Goal: Information Seeking & Learning: Learn about a topic

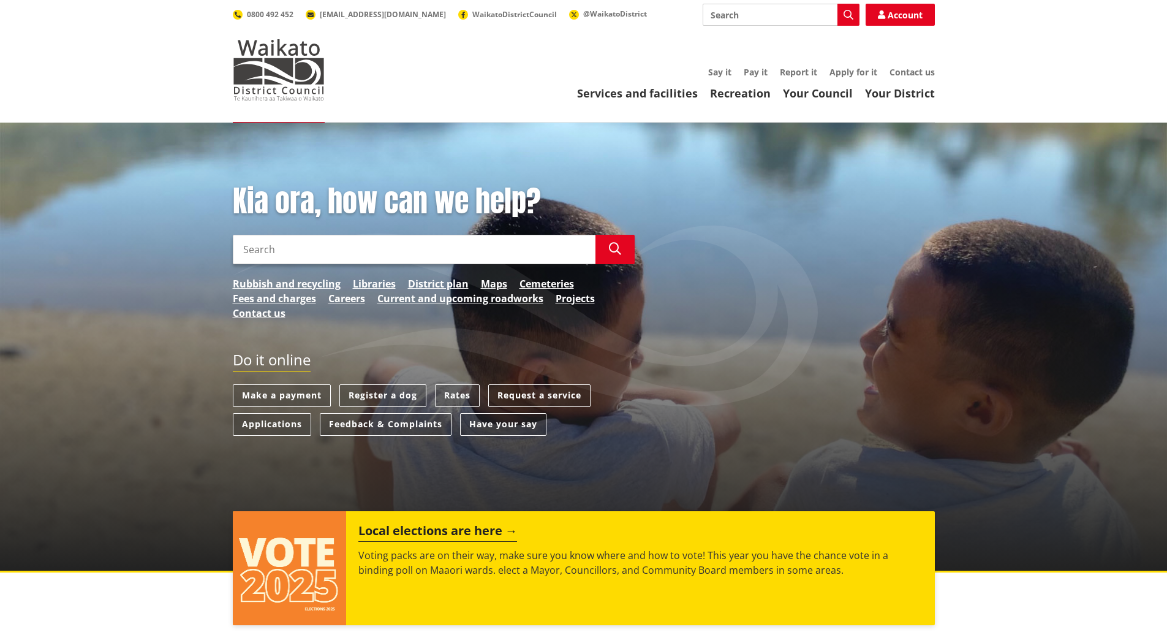
click at [303, 243] on input "Search" at bounding box center [414, 249] width 363 height 29
type input "plans policies and bylaws"
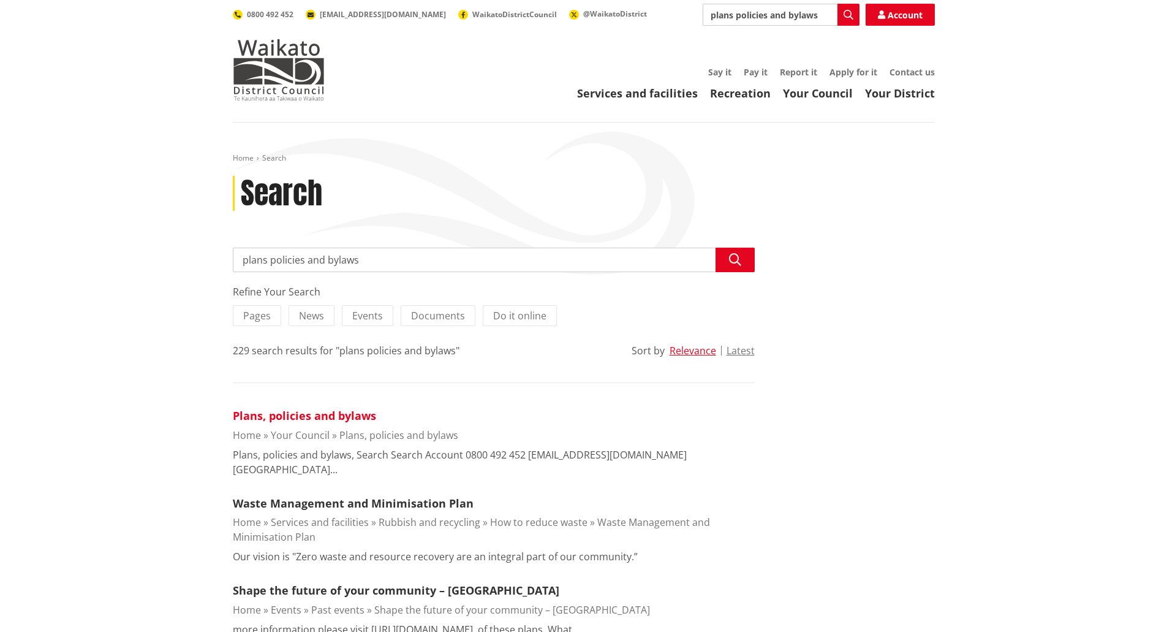
click at [314, 420] on link "Plans, policies and bylaws" at bounding box center [304, 415] width 143 height 15
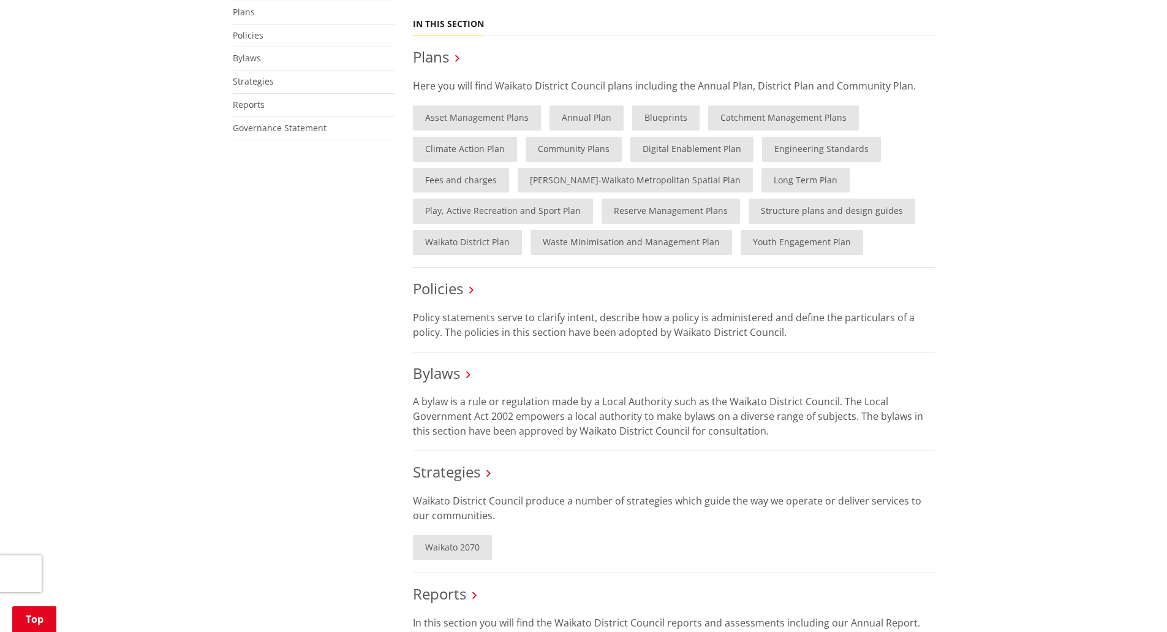
scroll to position [306, 0]
click at [422, 368] on link "Bylaws" at bounding box center [436, 372] width 47 height 20
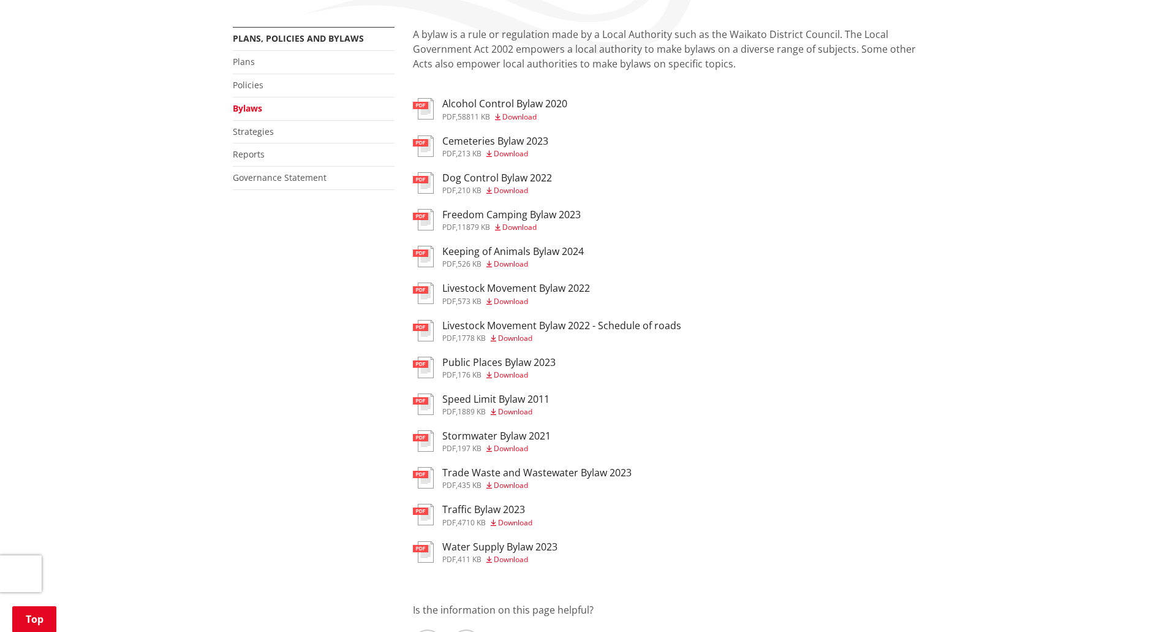
scroll to position [184, 0]
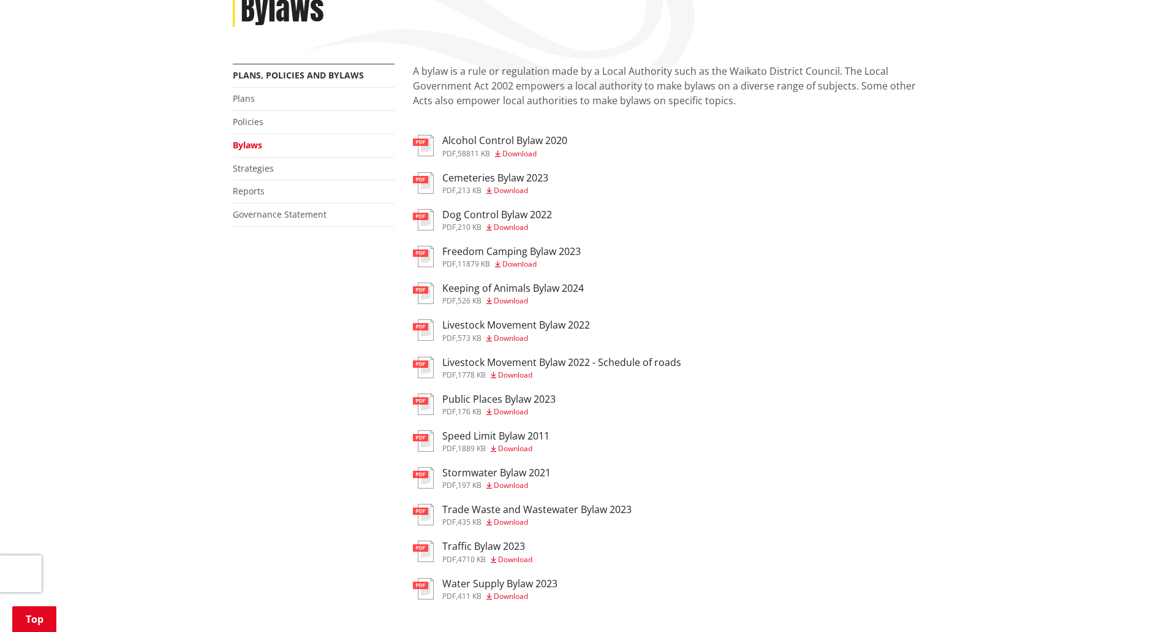
click at [431, 291] on img at bounding box center [423, 292] width 21 height 21
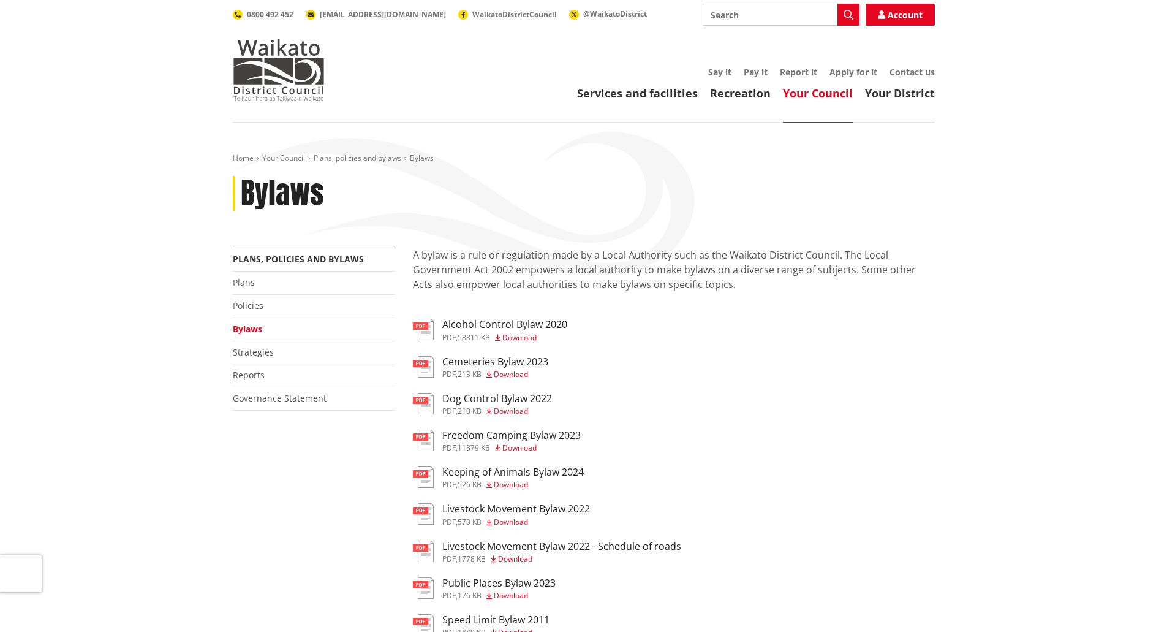
click at [237, 289] on li "Plans" at bounding box center [314, 282] width 162 height 23
click at [237, 283] on link "Plans" at bounding box center [244, 282] width 22 height 12
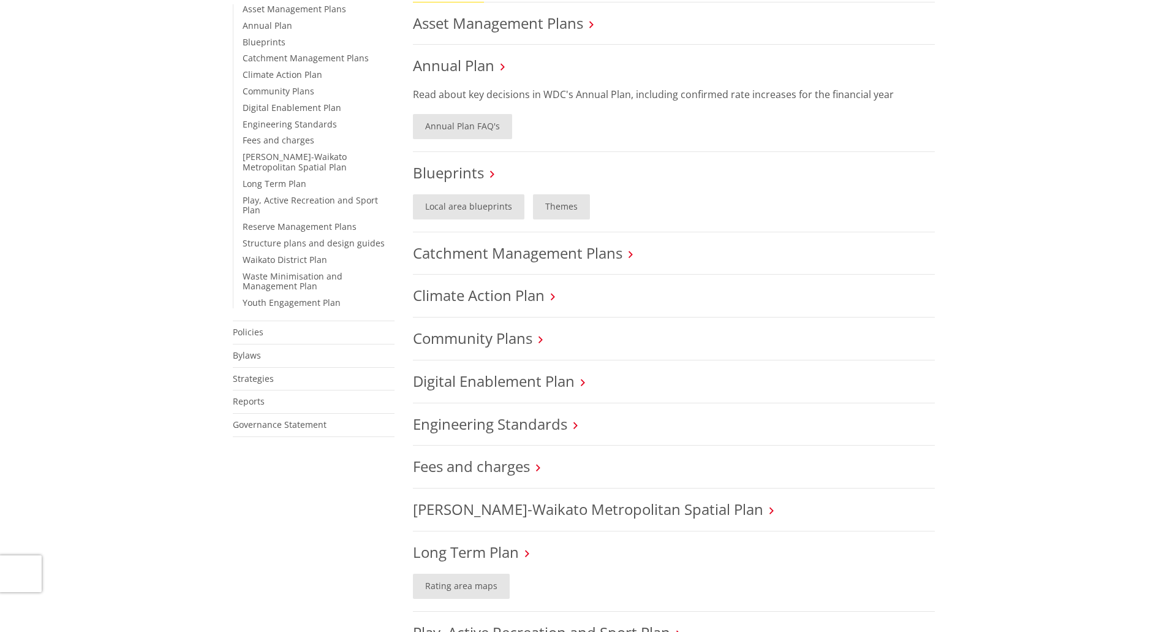
scroll to position [368, 0]
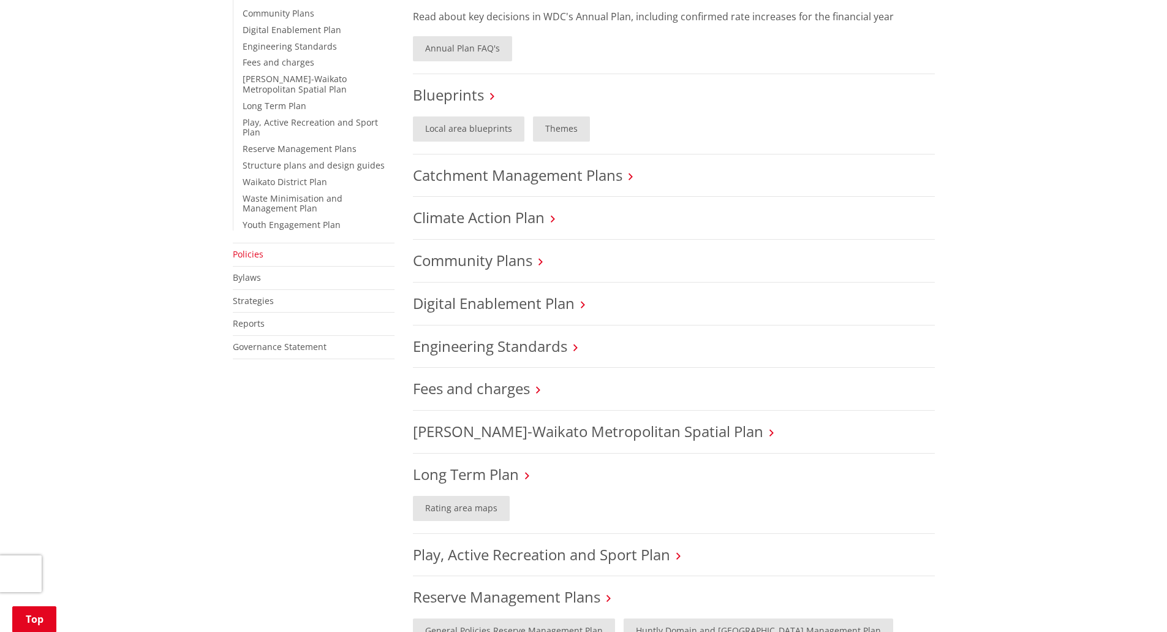
click at [243, 248] on link "Policies" at bounding box center [248, 254] width 31 height 12
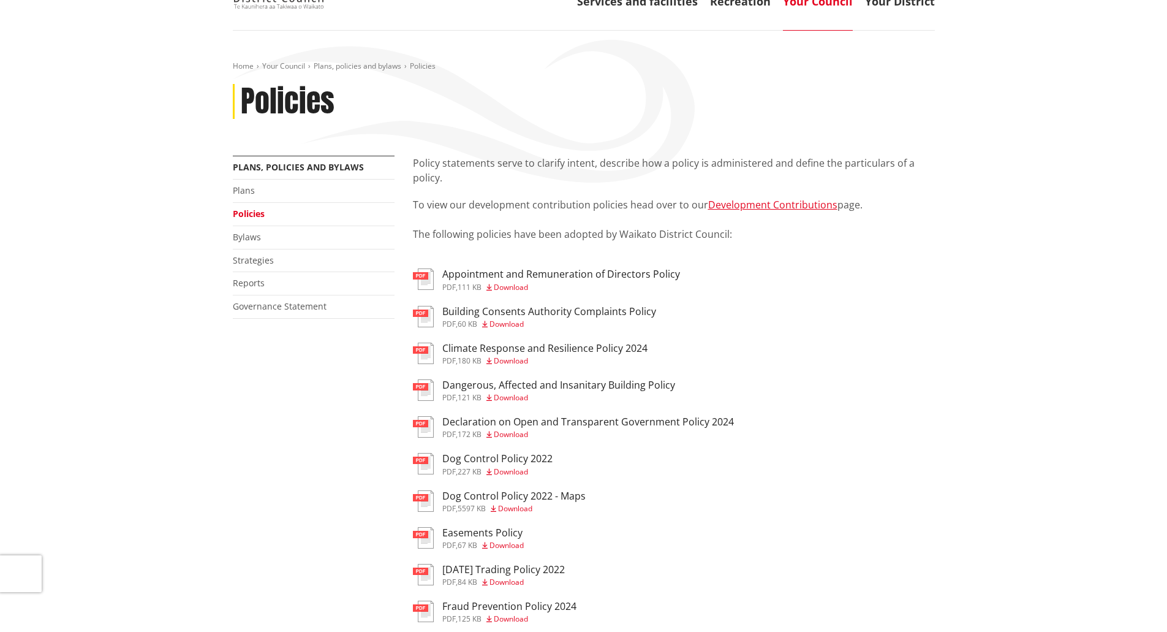
scroll to position [123, 0]
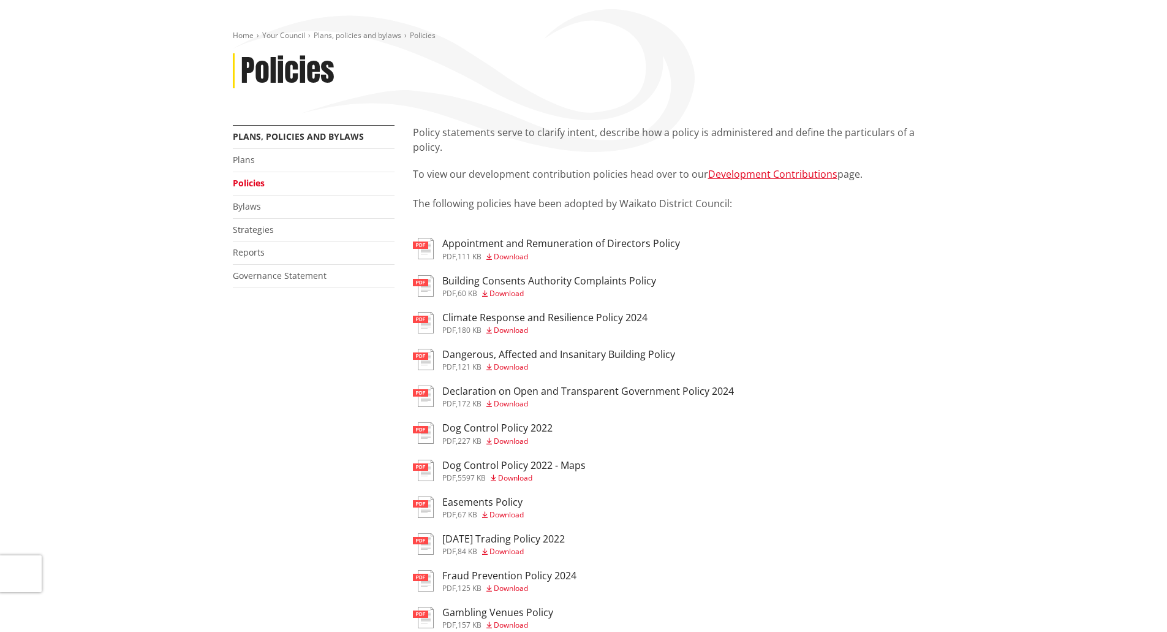
click at [429, 355] on img at bounding box center [423, 359] width 21 height 21
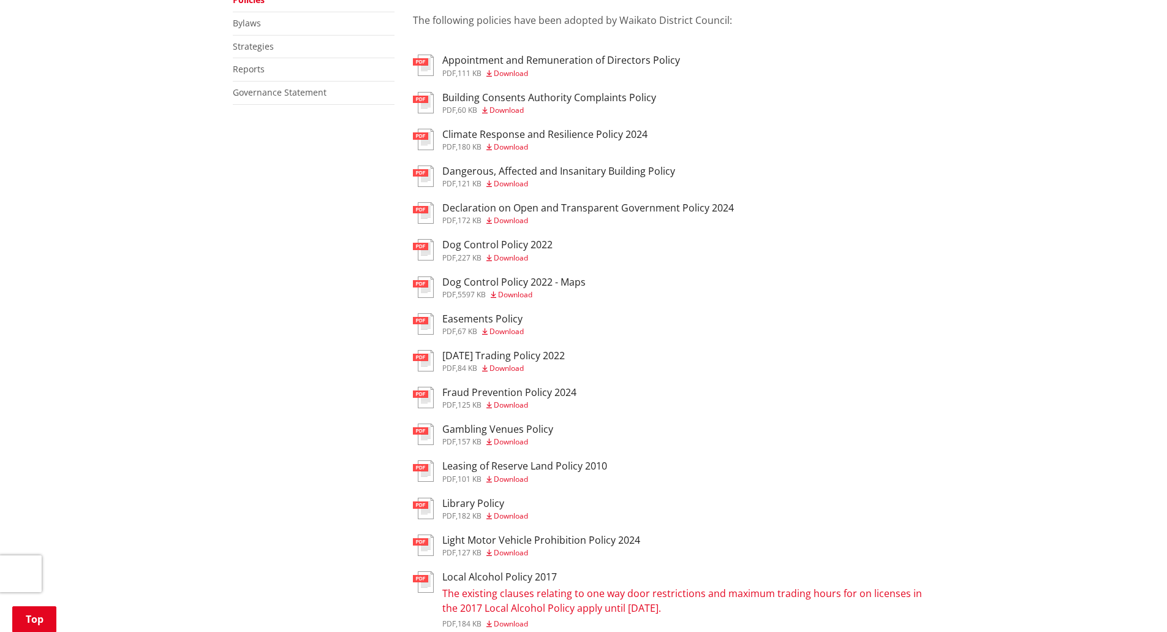
scroll to position [306, 0]
click at [491, 243] on h3 "Dog Control Policy 2022" at bounding box center [497, 244] width 110 height 12
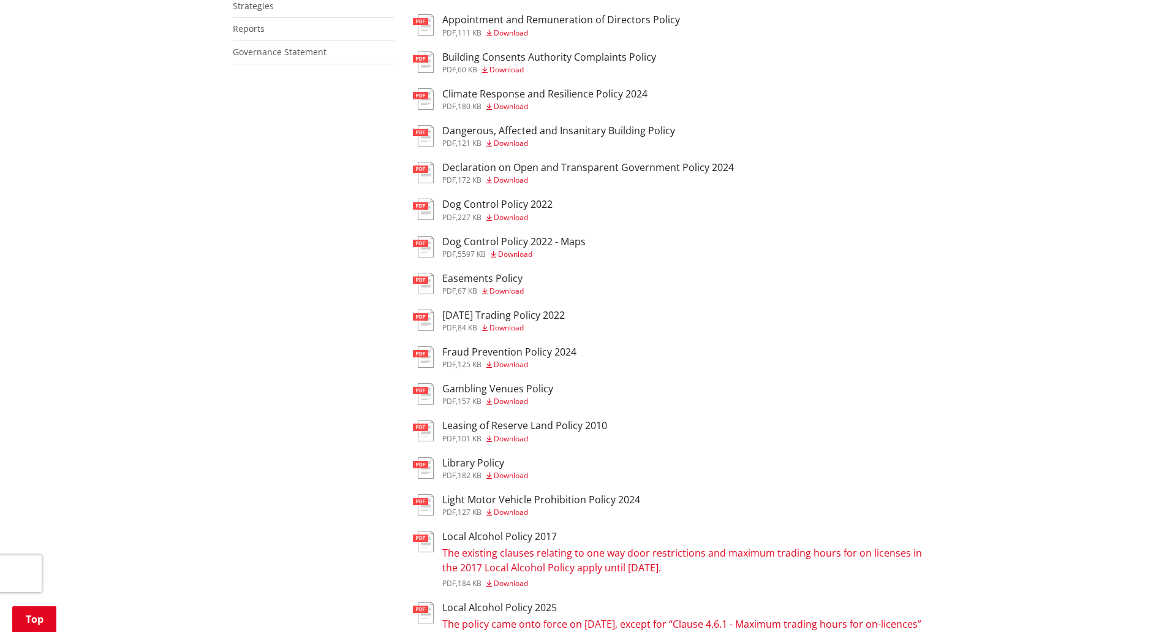
scroll to position [368, 0]
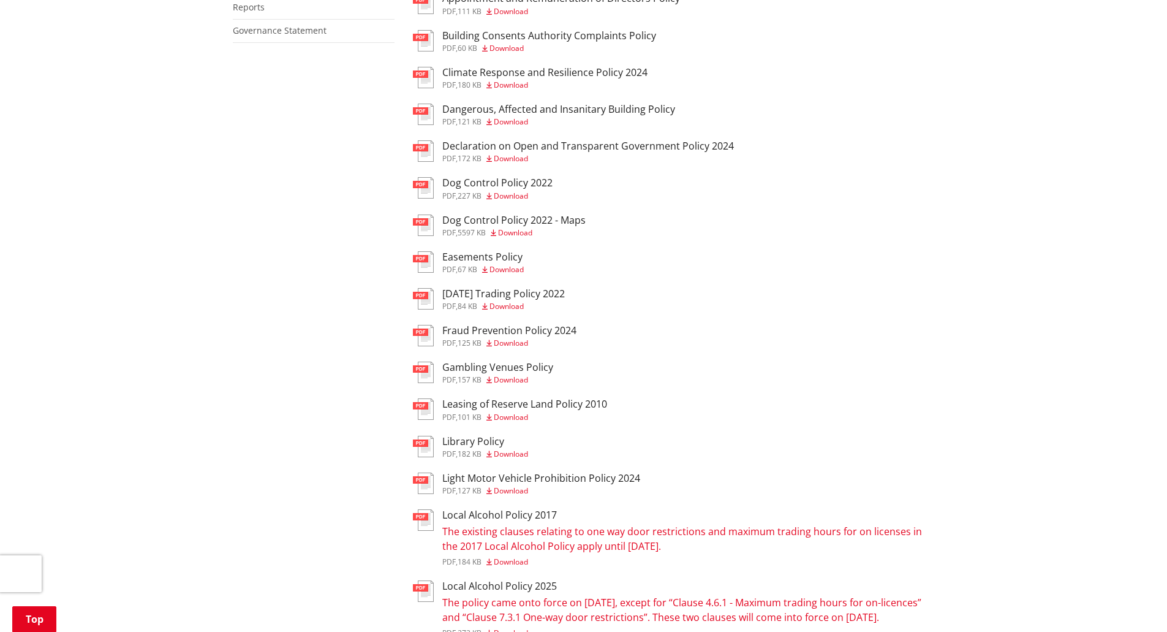
click at [419, 258] on img at bounding box center [423, 261] width 21 height 21
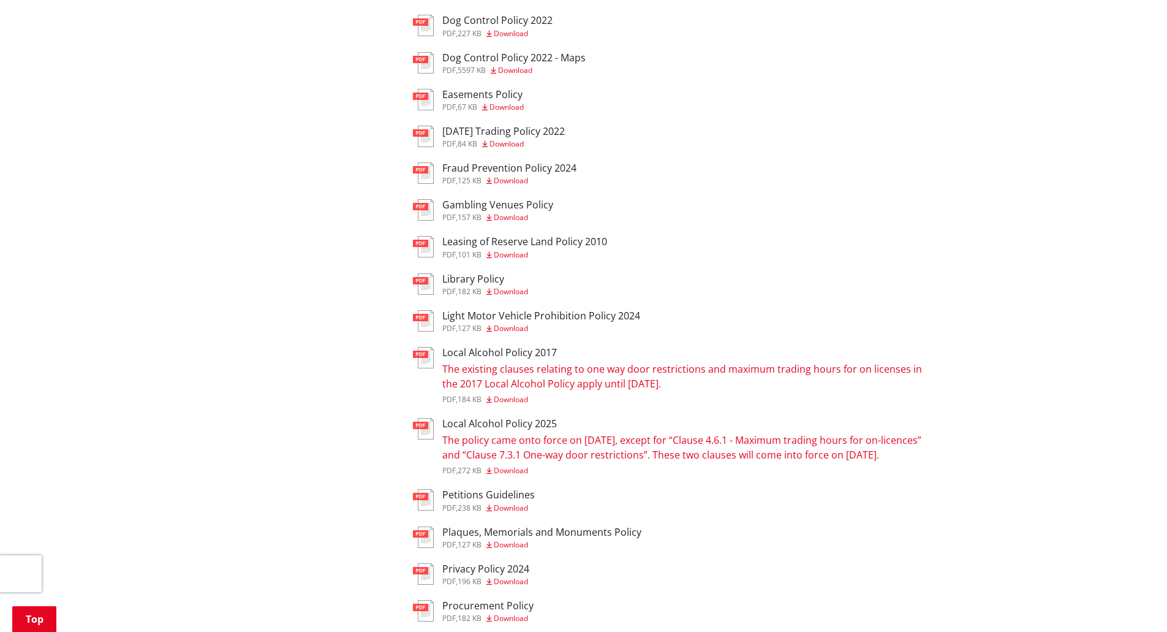
scroll to position [551, 0]
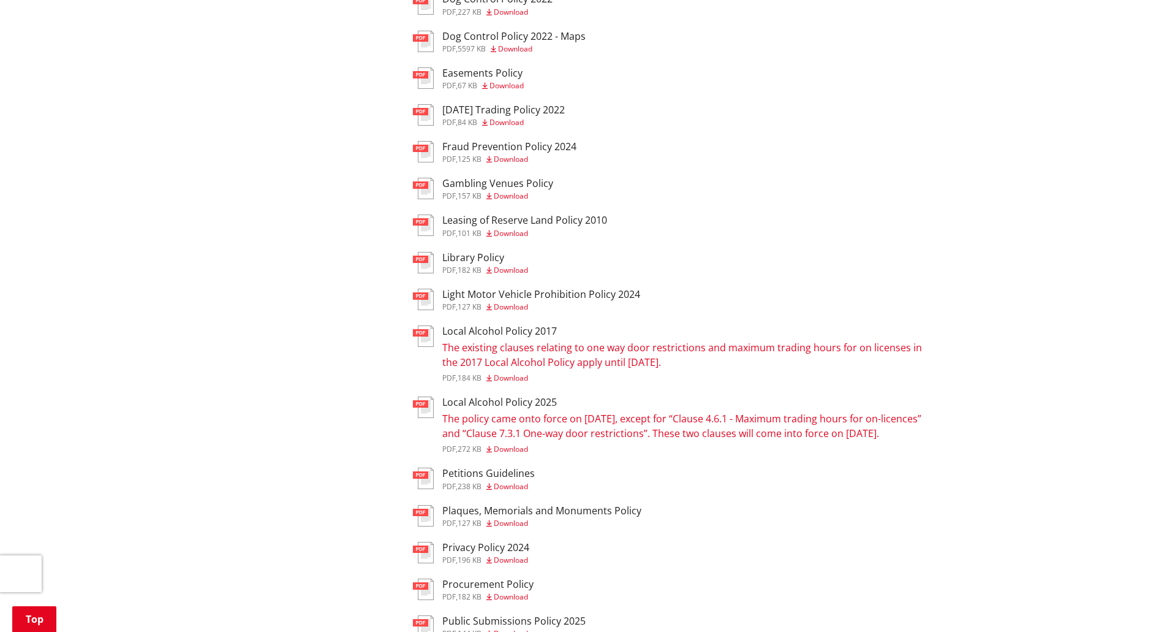
click at [421, 300] on img at bounding box center [423, 299] width 21 height 21
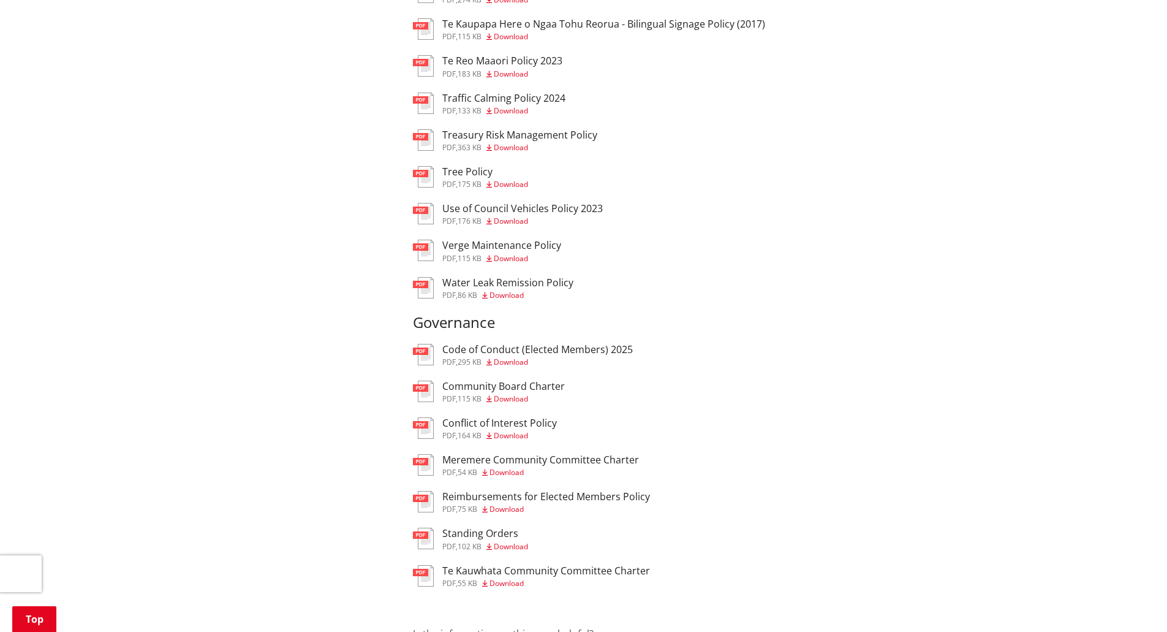
scroll to position [1532, 0]
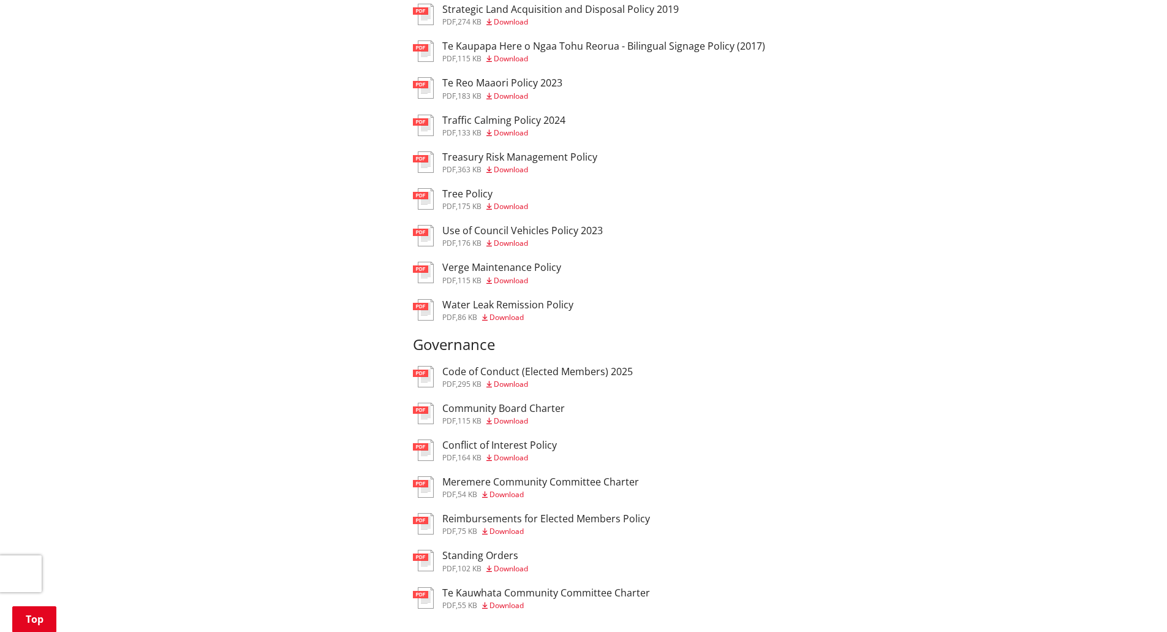
click at [417, 210] on img at bounding box center [423, 198] width 21 height 21
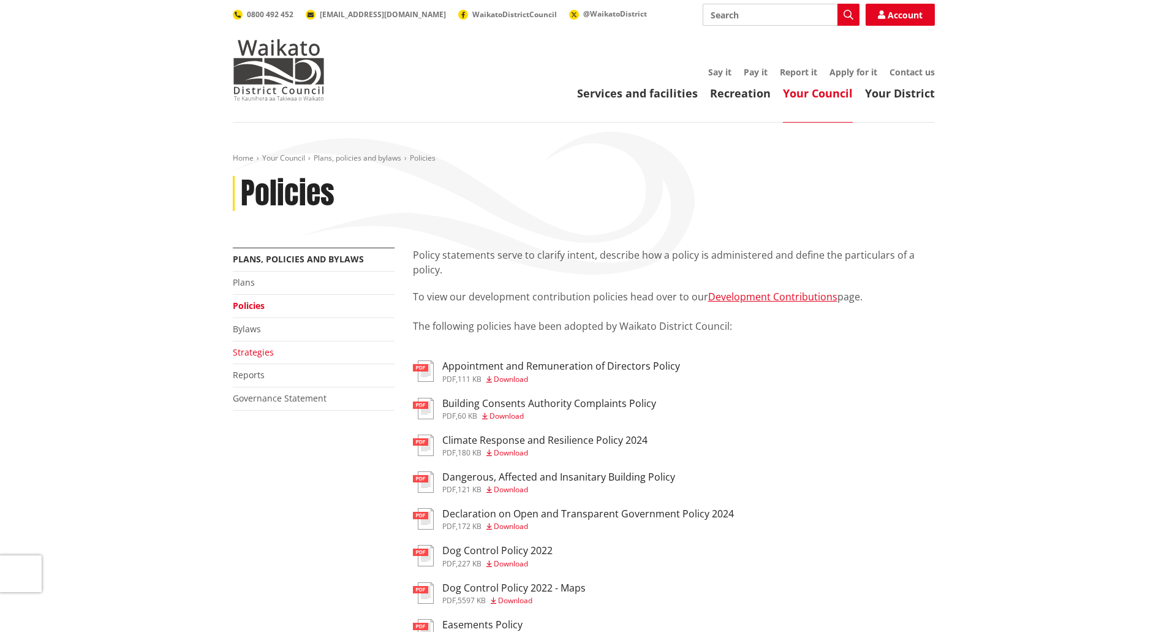
click at [240, 350] on link "Strategies" at bounding box center [253, 352] width 41 height 12
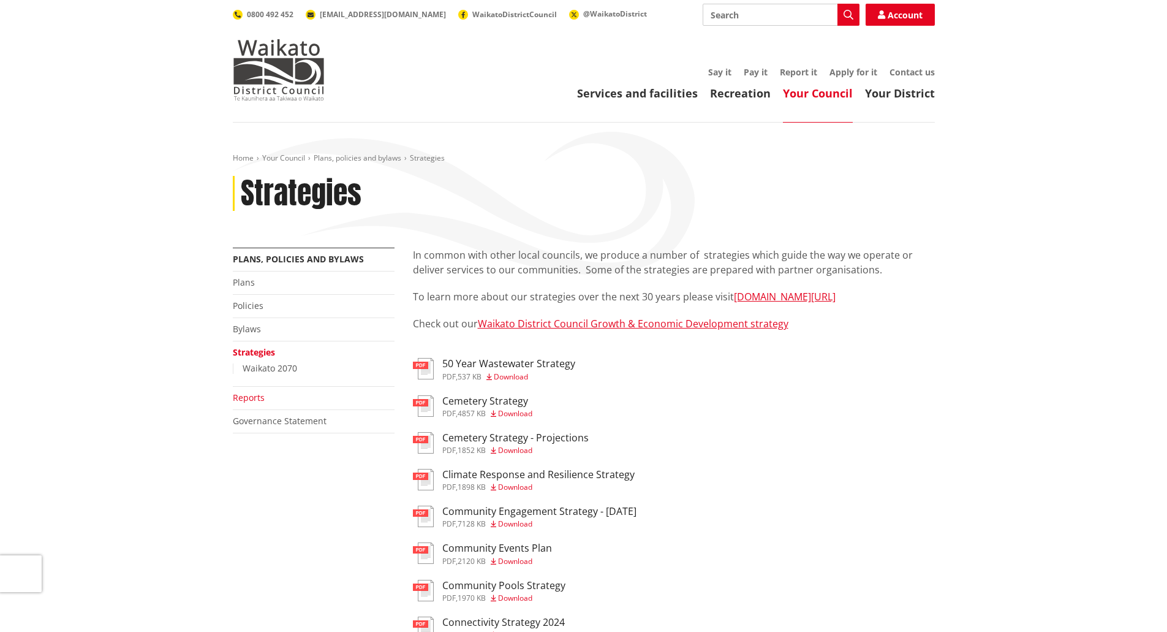
click at [244, 398] on link "Reports" at bounding box center [249, 397] width 32 height 12
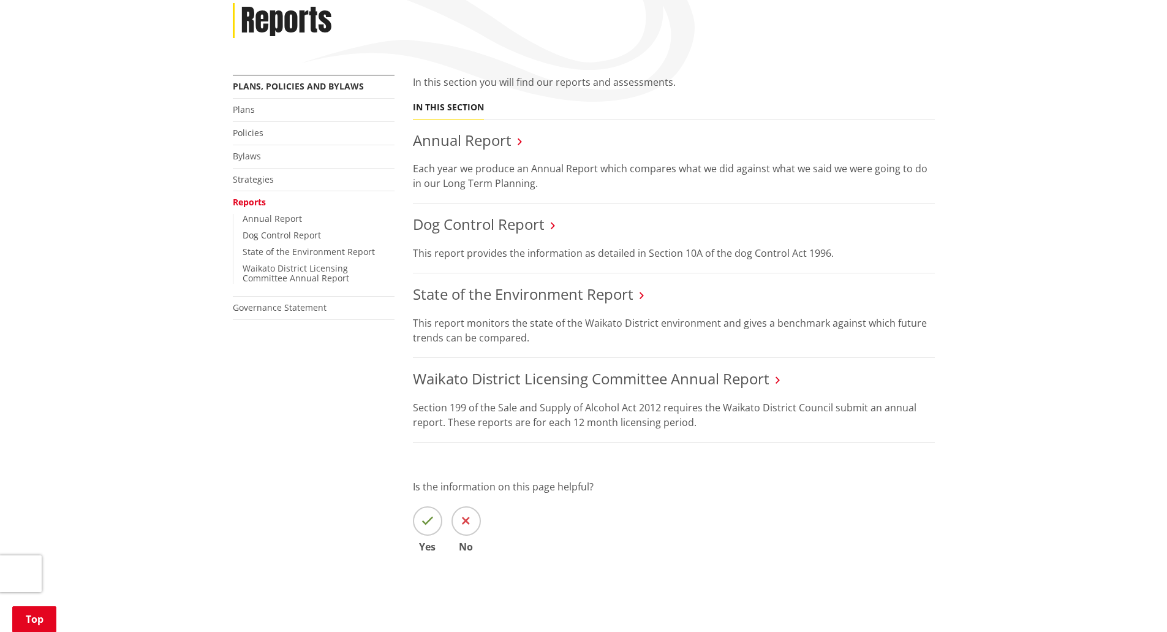
scroll to position [184, 0]
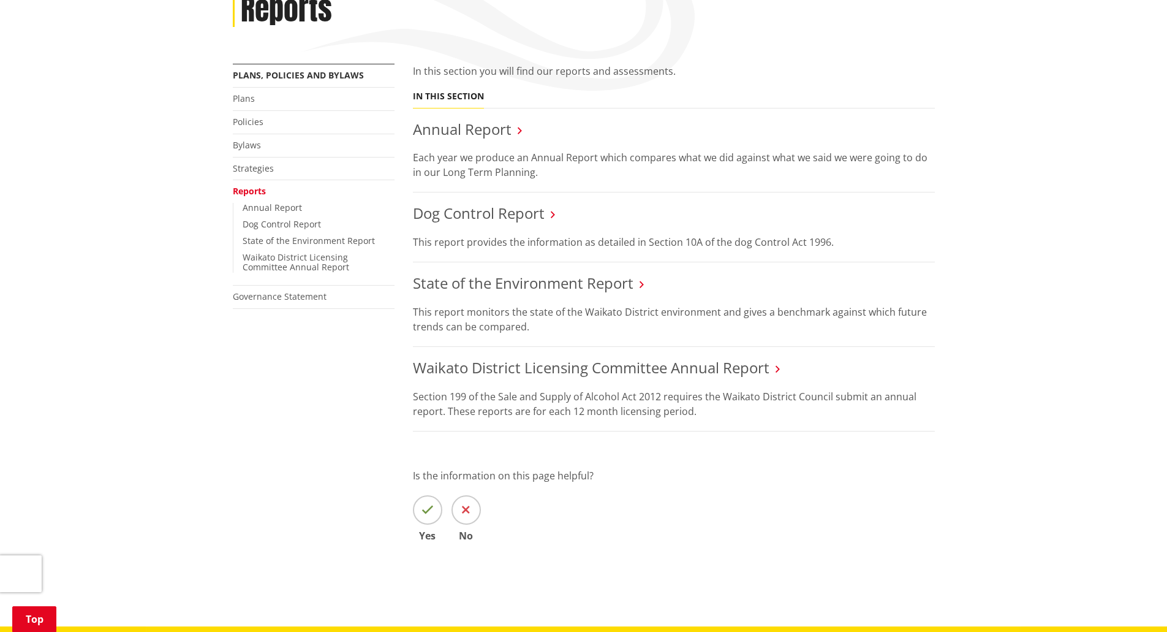
click at [241, 306] on li "Governance Statement" at bounding box center [314, 296] width 162 height 23
click at [241, 300] on link "Governance Statement" at bounding box center [280, 296] width 94 height 12
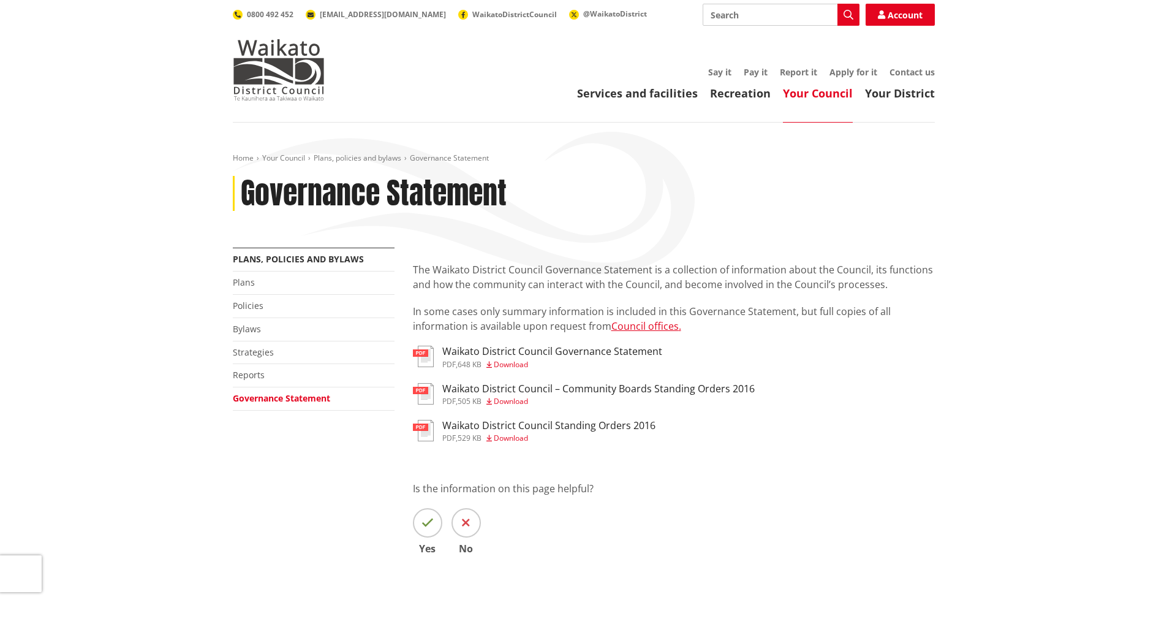
click at [180, 324] on div "Home Your Council Plans, policies and bylaws Governance Statement Governance St…" at bounding box center [583, 381] width 1167 height 516
click at [251, 279] on link "Plans" at bounding box center [244, 282] width 22 height 12
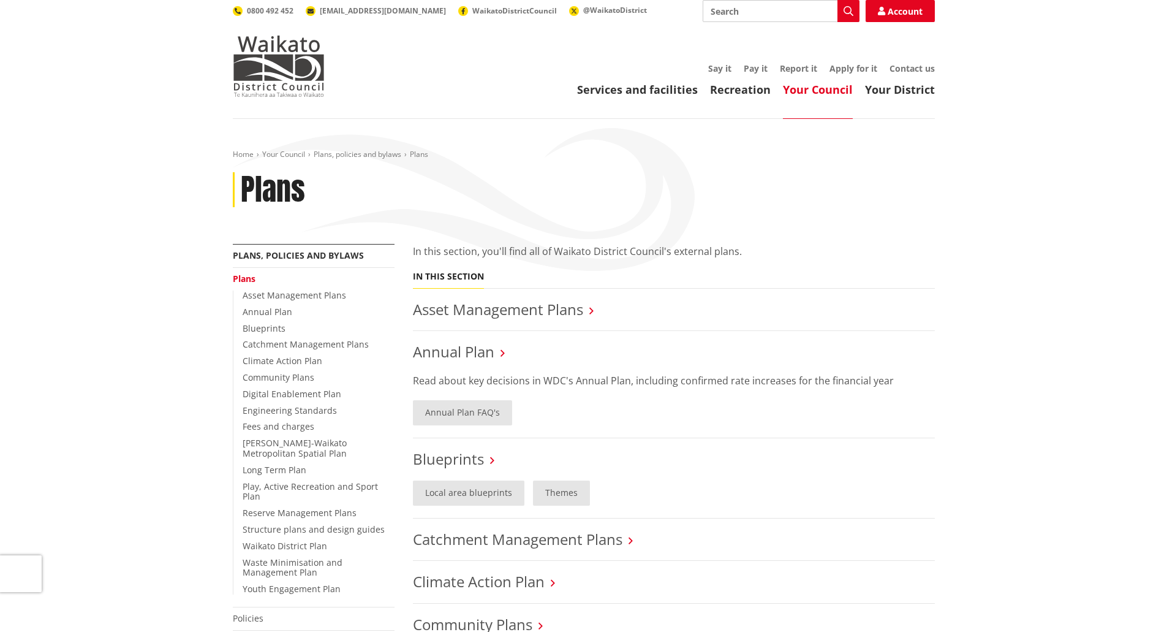
scroll to position [61, 0]
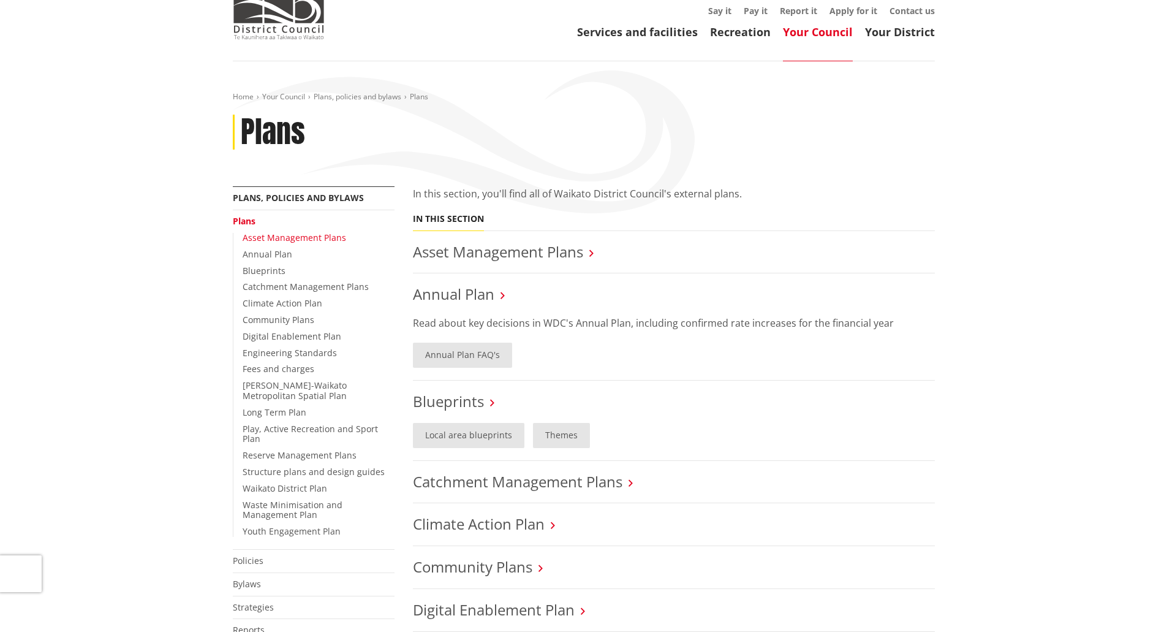
click at [311, 236] on link "Asset Management Plans" at bounding box center [295, 238] width 104 height 12
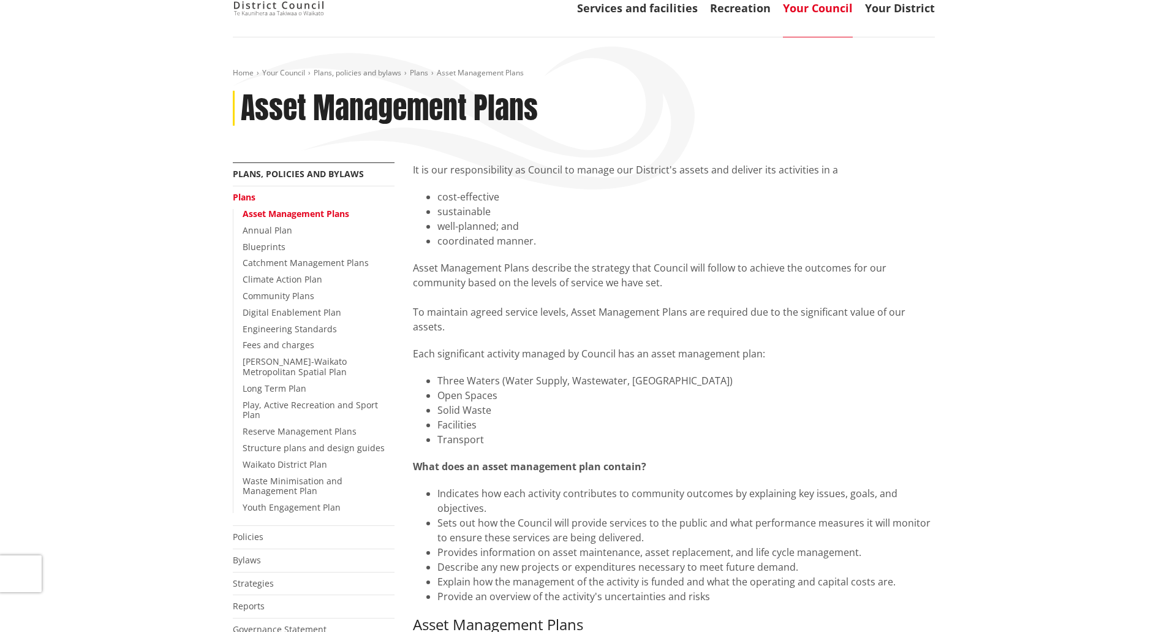
scroll to position [61, 0]
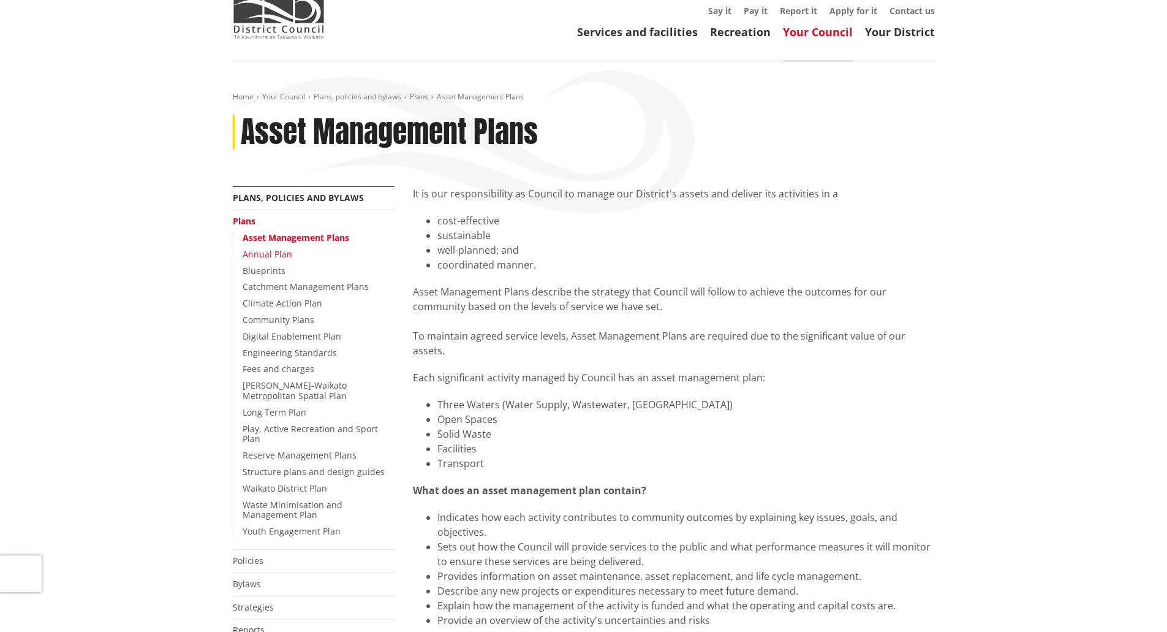
click at [264, 252] on link "Annual Plan" at bounding box center [268, 254] width 50 height 12
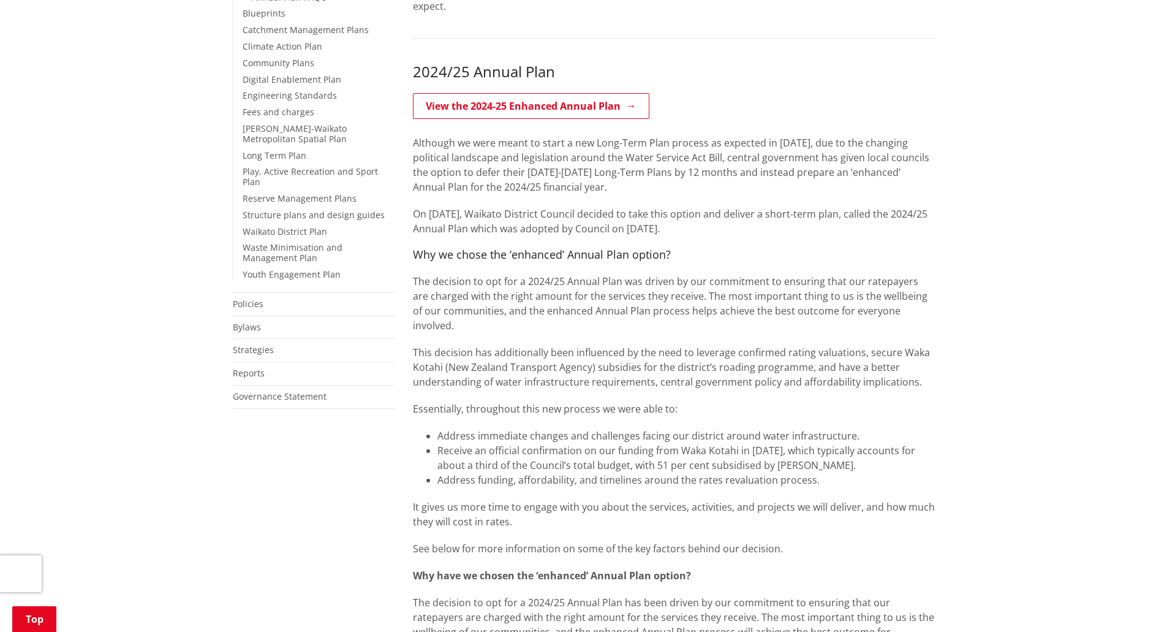
scroll to position [245, 0]
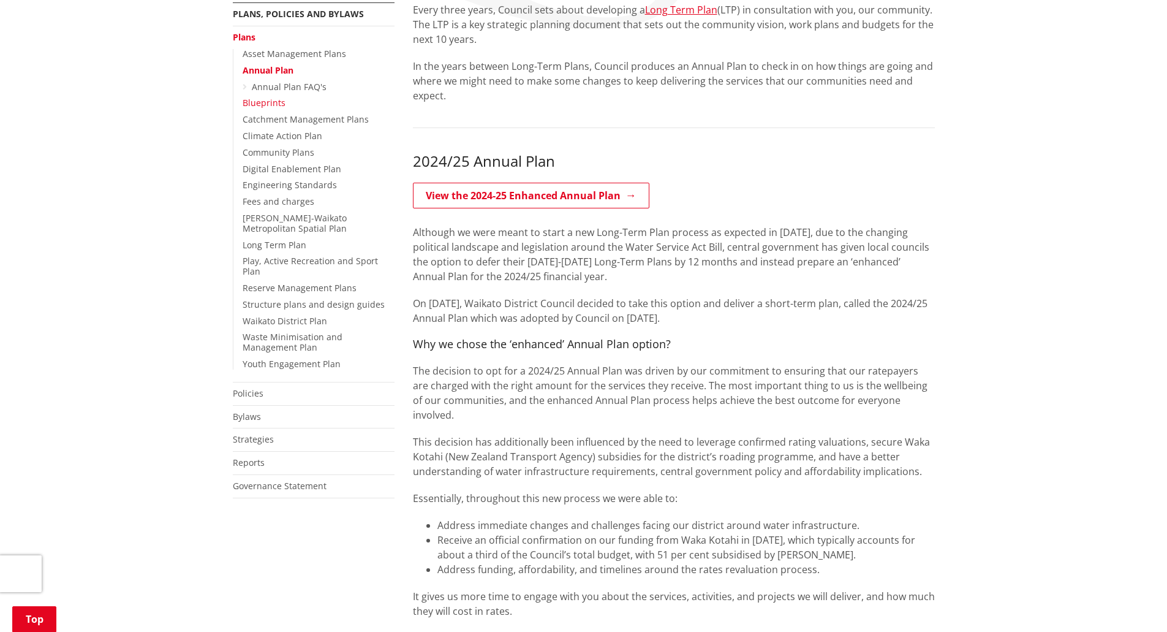
click at [258, 106] on link "Blueprints" at bounding box center [264, 103] width 43 height 12
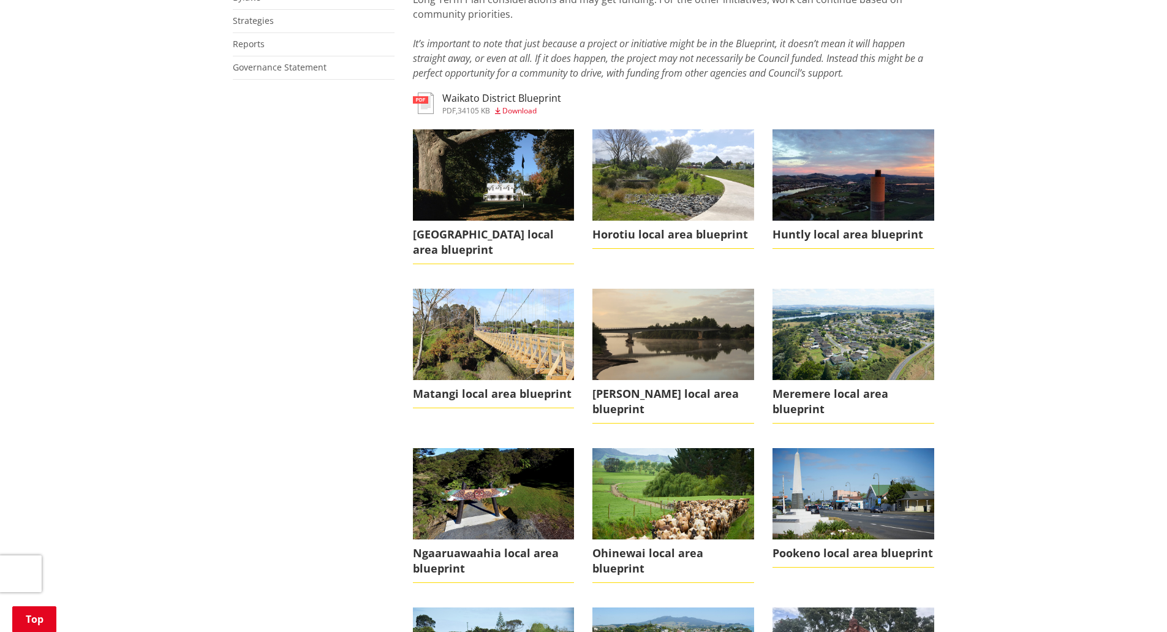
scroll to position [674, 0]
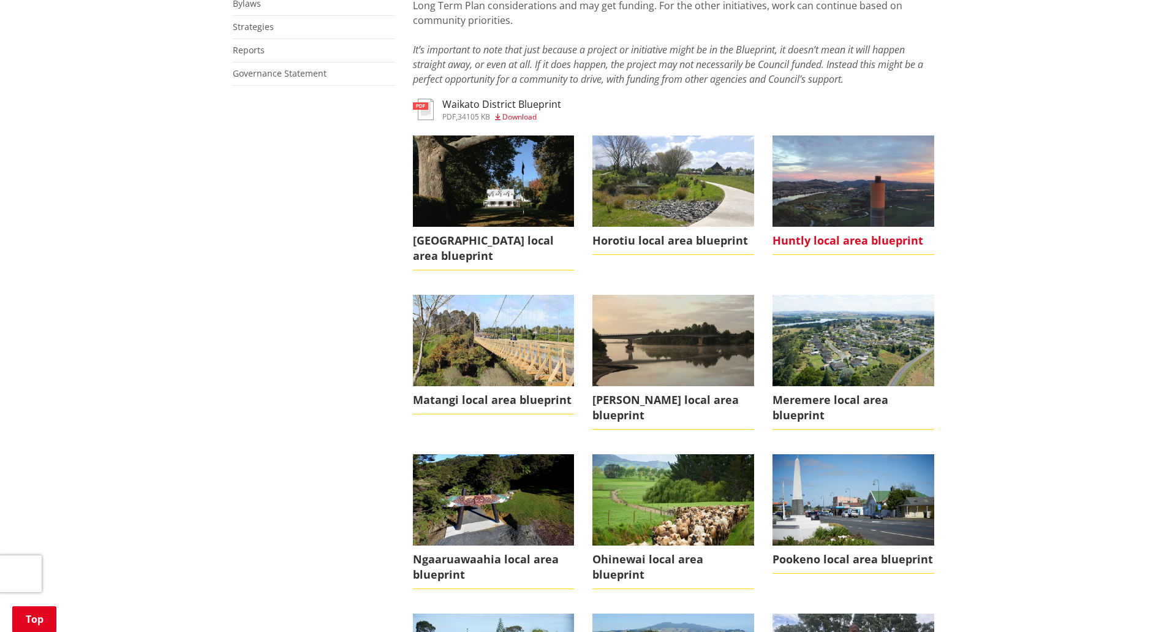
click at [892, 194] on img at bounding box center [854, 180] width 162 height 91
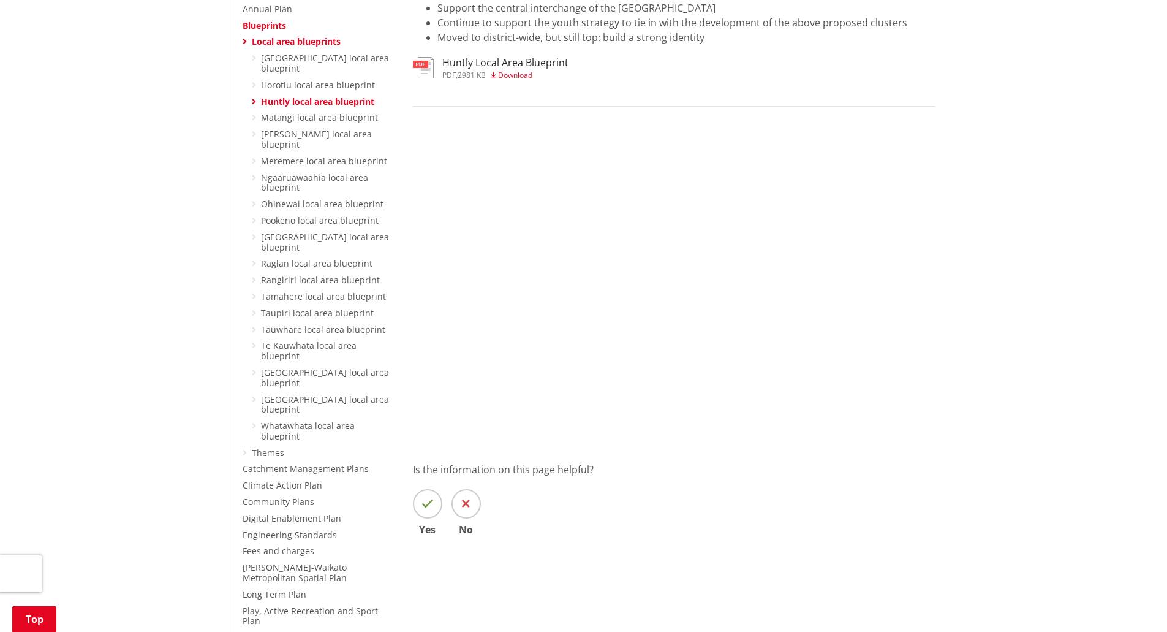
scroll to position [123, 0]
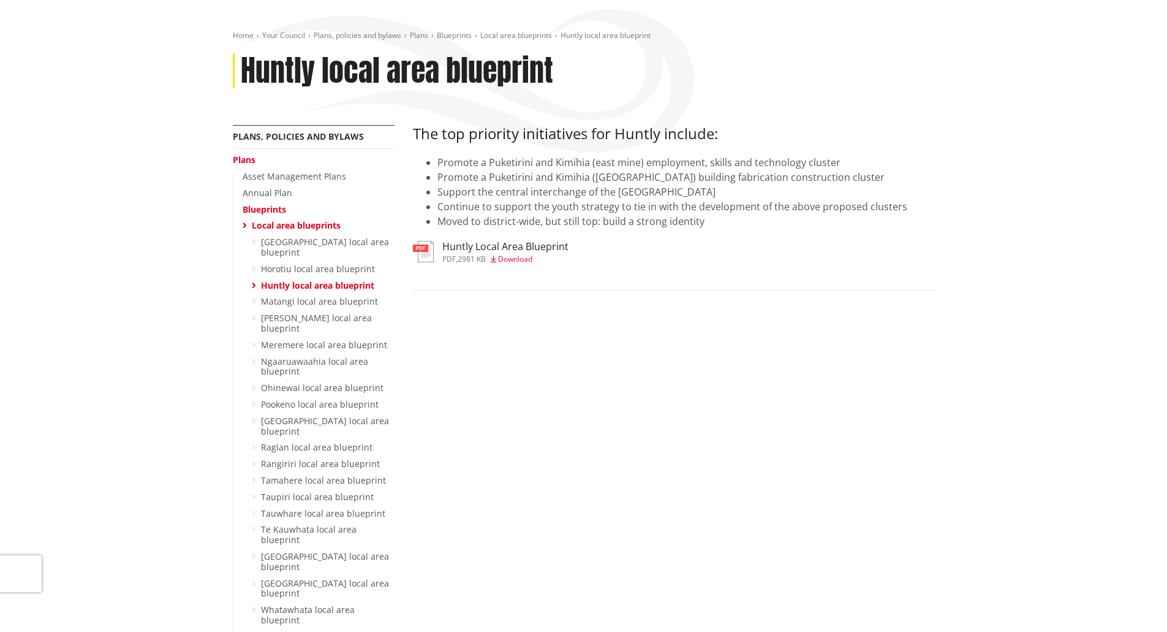
click at [428, 247] on img at bounding box center [423, 251] width 21 height 21
click at [244, 227] on icon at bounding box center [245, 225] width 4 height 9
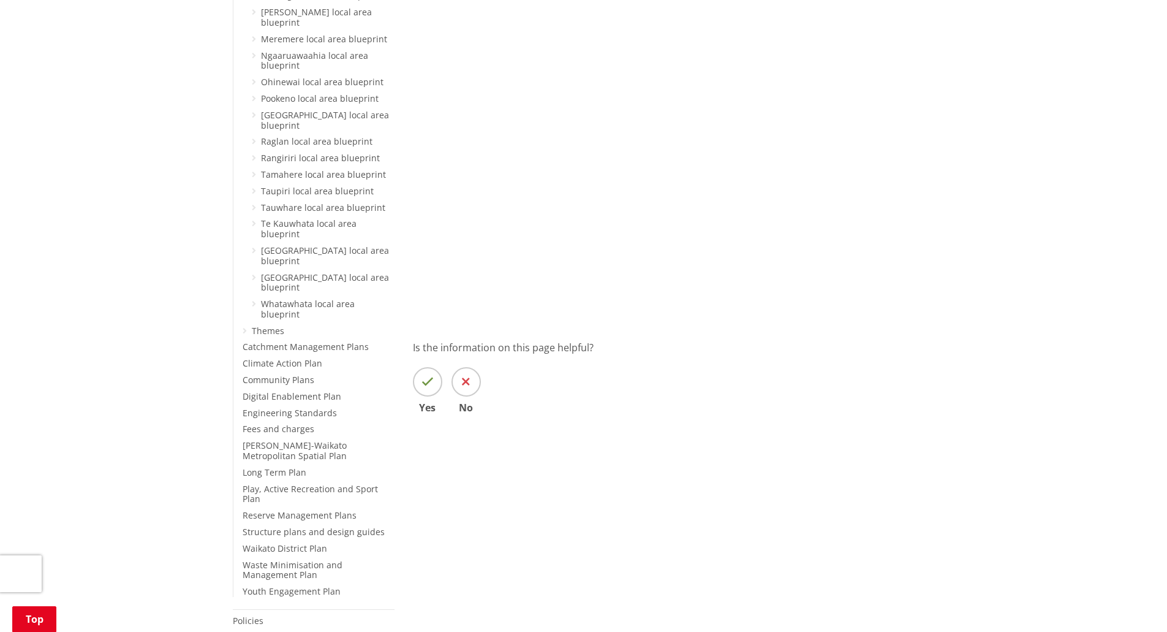
scroll to position [429, 0]
click at [262, 324] on link "Themes" at bounding box center [268, 330] width 32 height 12
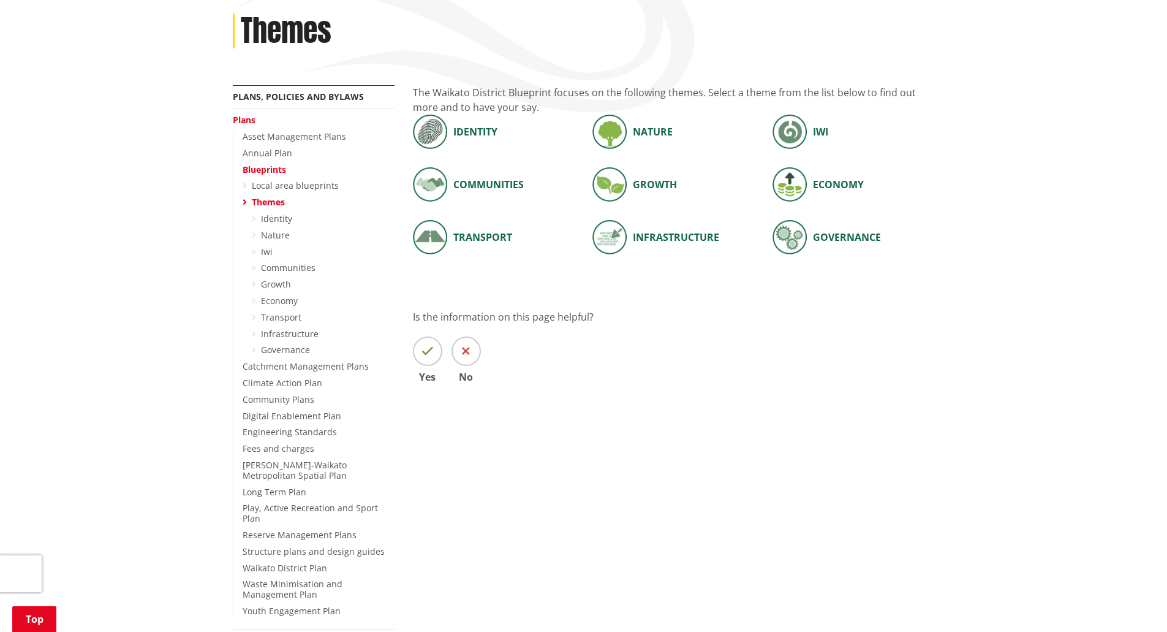
scroll to position [184, 0]
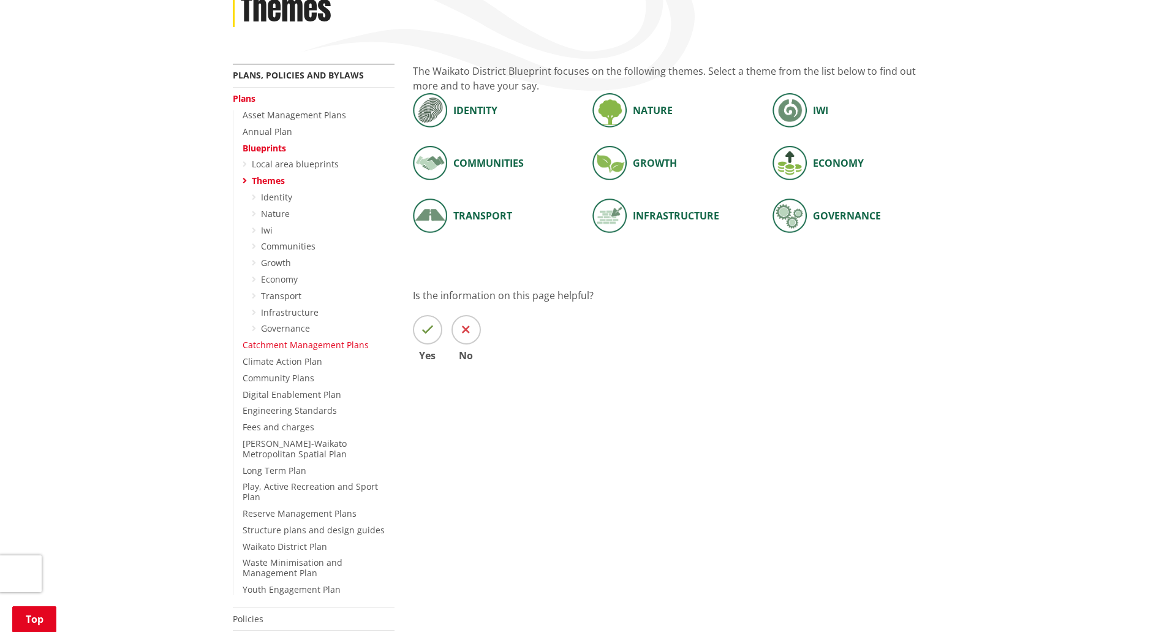
click at [266, 345] on link "Catchment Management Plans" at bounding box center [306, 345] width 126 height 12
click at [295, 342] on link "Catchment Management Plans" at bounding box center [306, 345] width 126 height 12
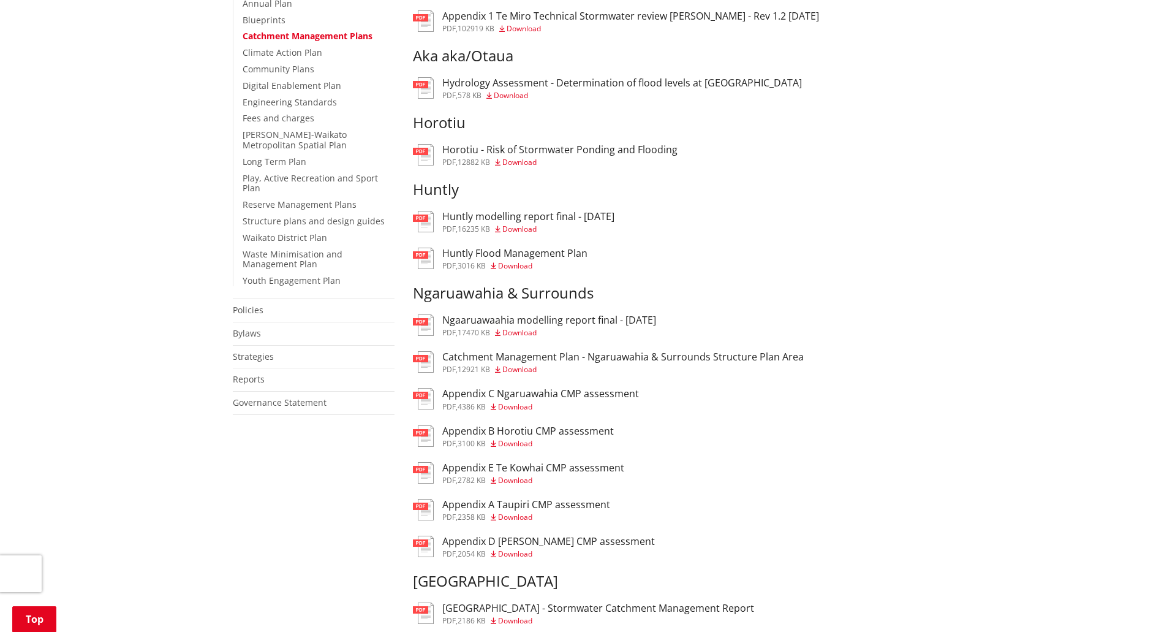
scroll to position [306, 0]
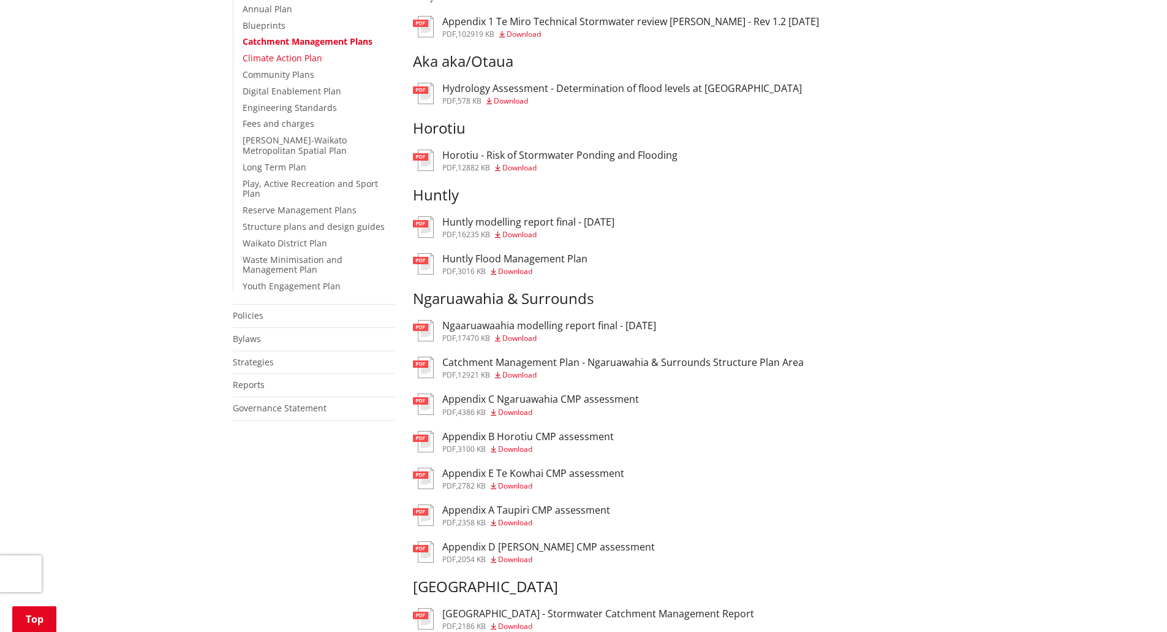
click at [282, 58] on link "Climate Action Plan" at bounding box center [283, 58] width 80 height 12
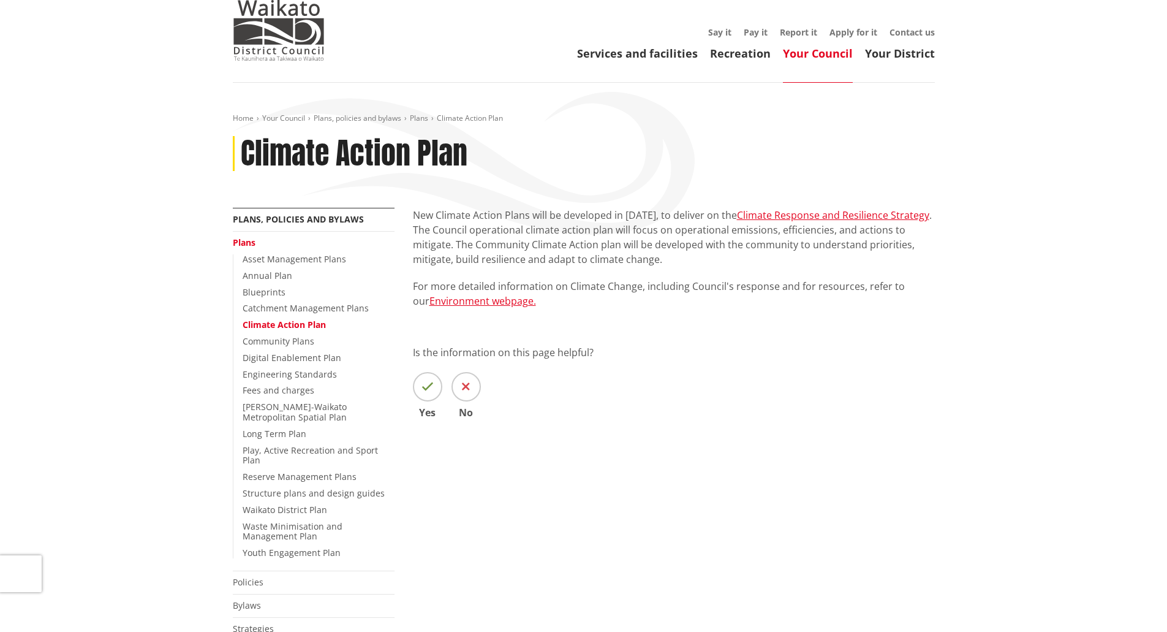
scroll to position [61, 0]
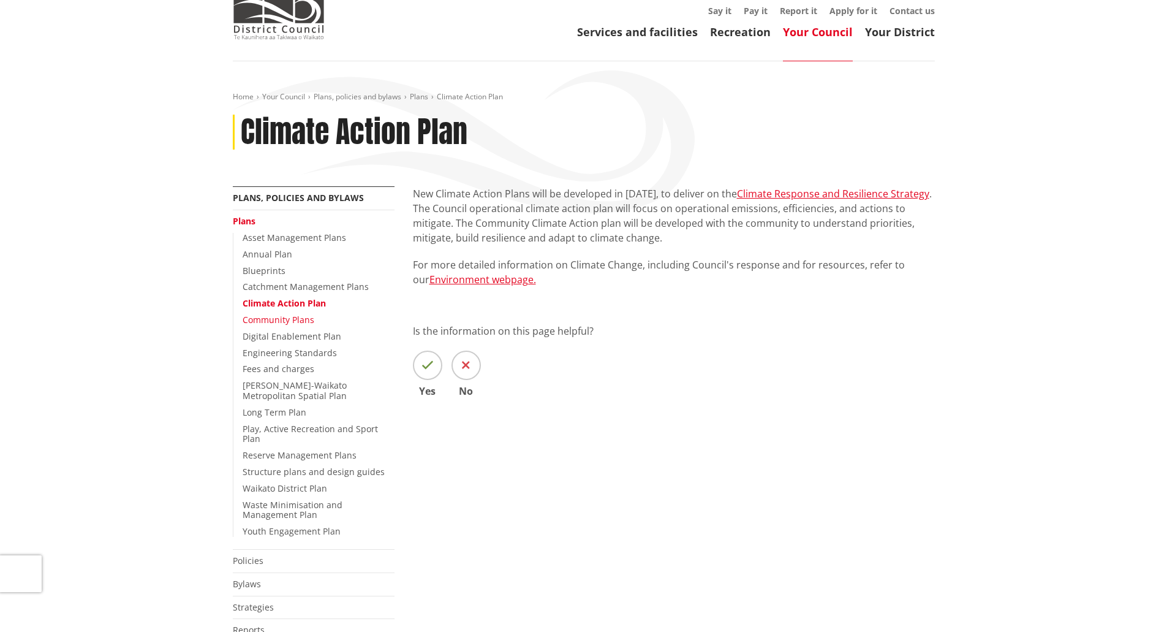
click at [293, 315] on link "Community Plans" at bounding box center [279, 320] width 72 height 12
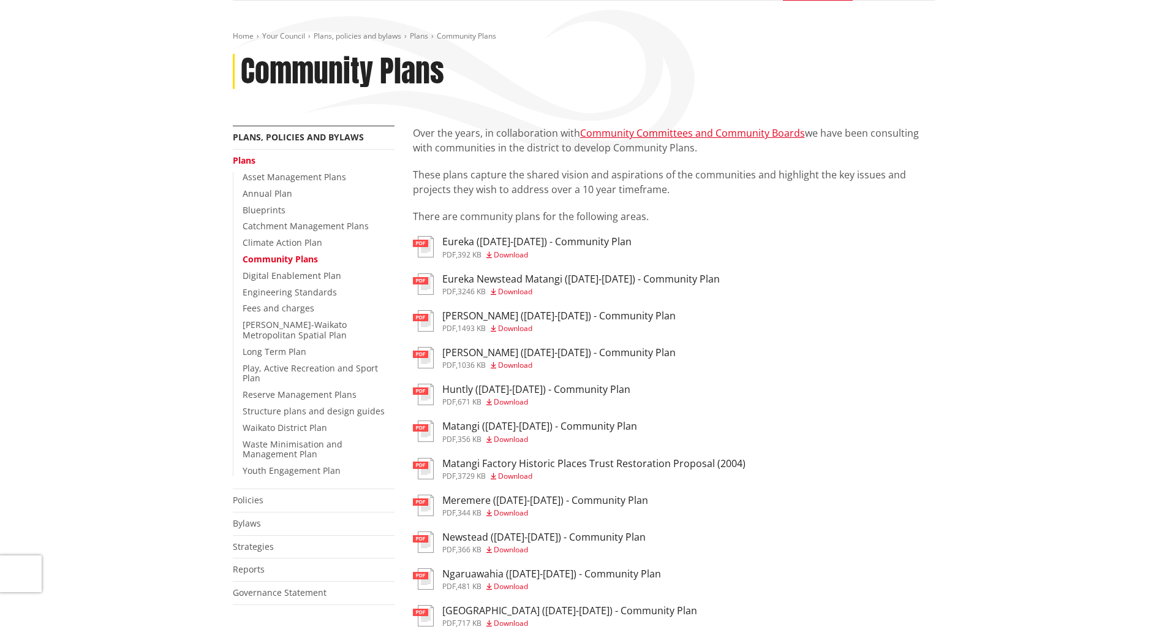
scroll to position [123, 0]
click at [288, 271] on link "Digital Enablement Plan" at bounding box center [292, 275] width 99 height 12
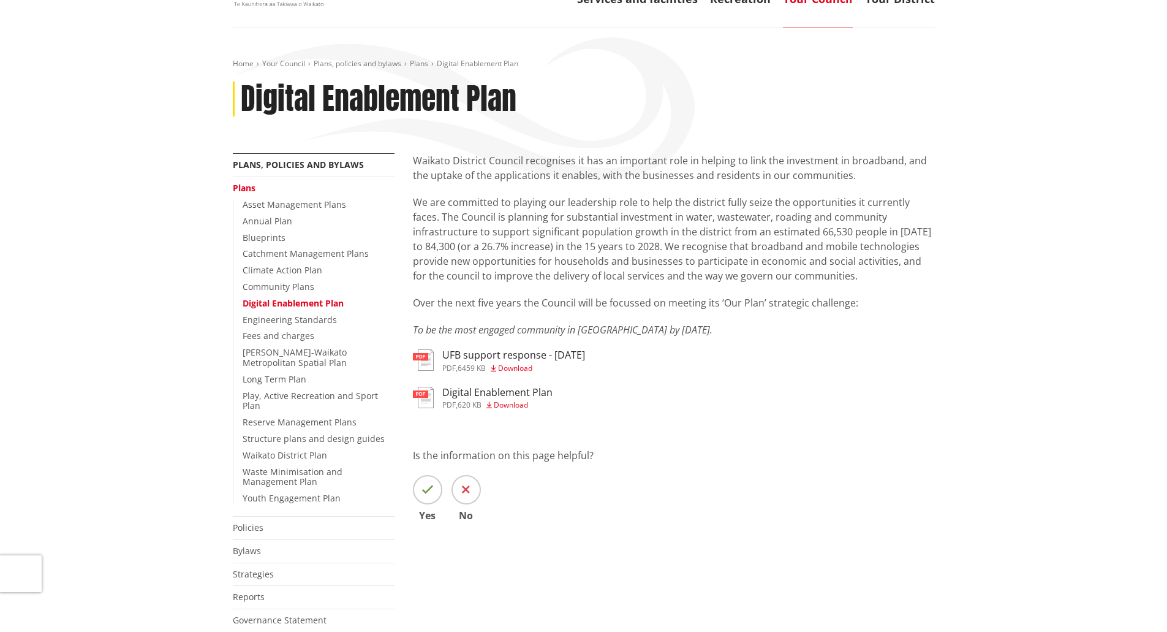
scroll to position [123, 0]
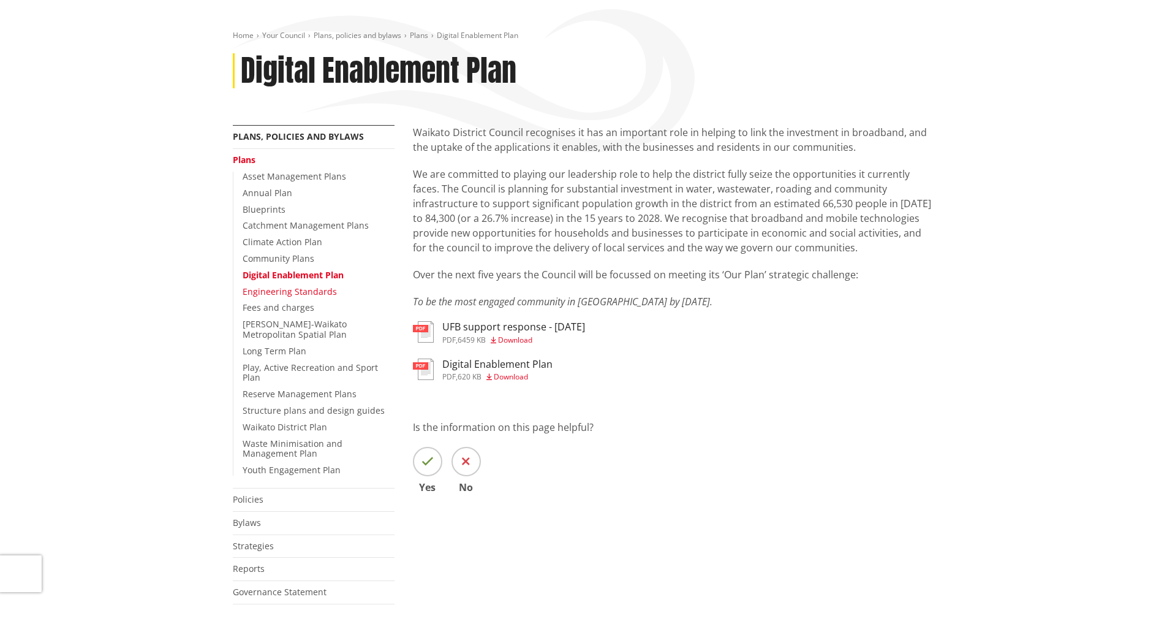
click at [254, 291] on link "Engineering Standards" at bounding box center [290, 291] width 94 height 12
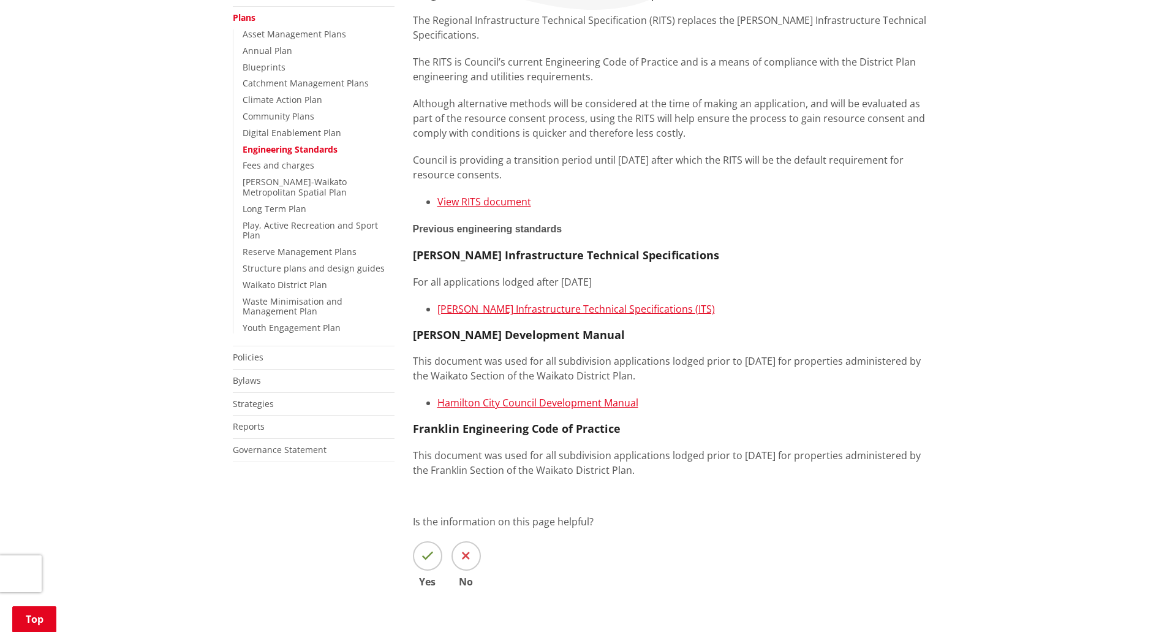
scroll to position [306, 0]
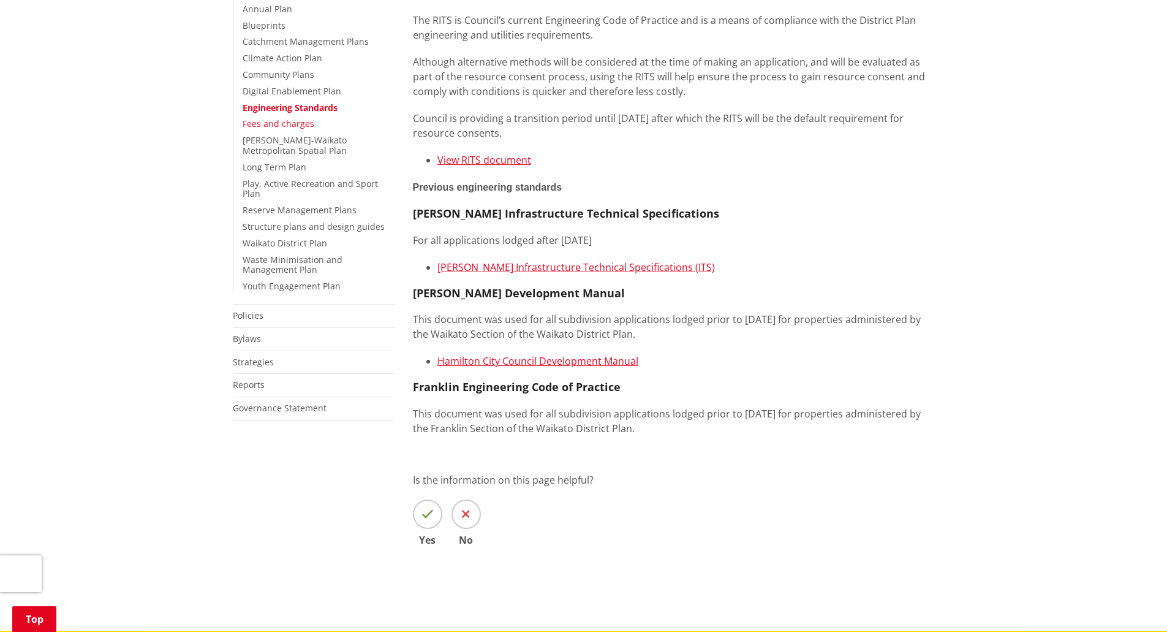
click at [279, 121] on link "Fees and charges" at bounding box center [279, 124] width 72 height 12
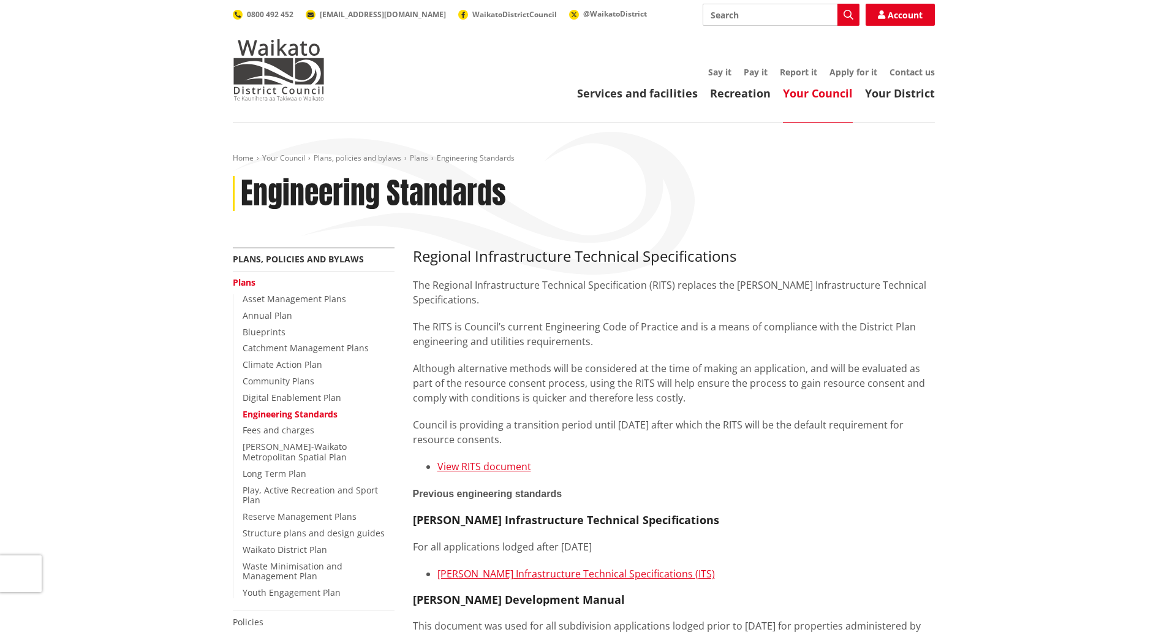
scroll to position [306, 0]
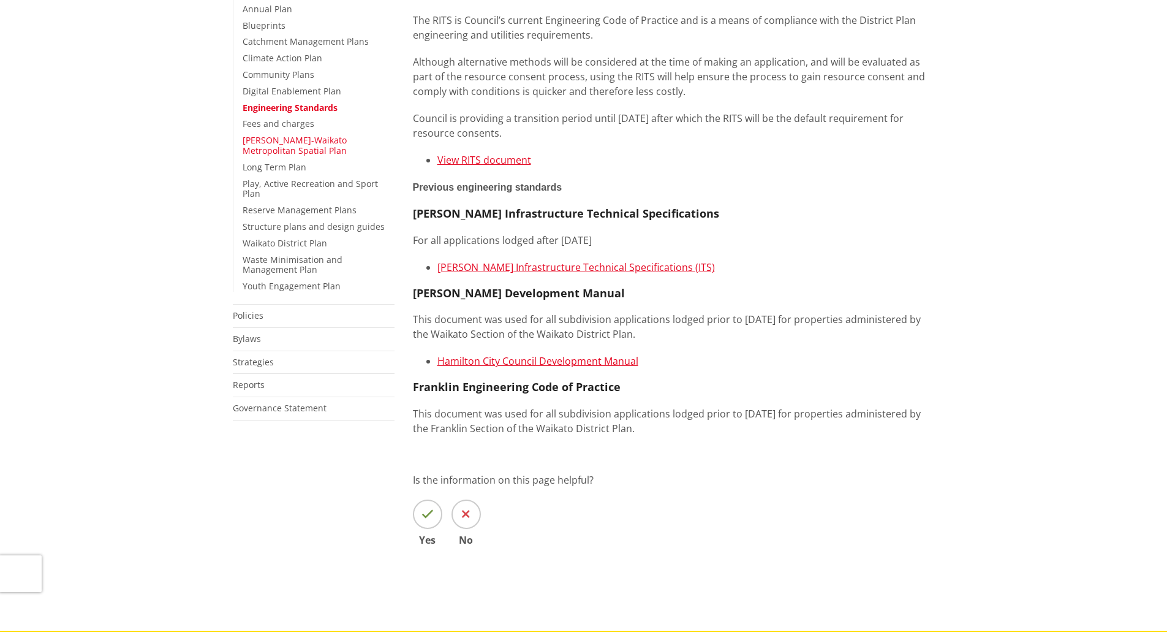
click at [270, 151] on link "Hamilton-Waikato Metropolitan Spatial Plan" at bounding box center [295, 145] width 104 height 22
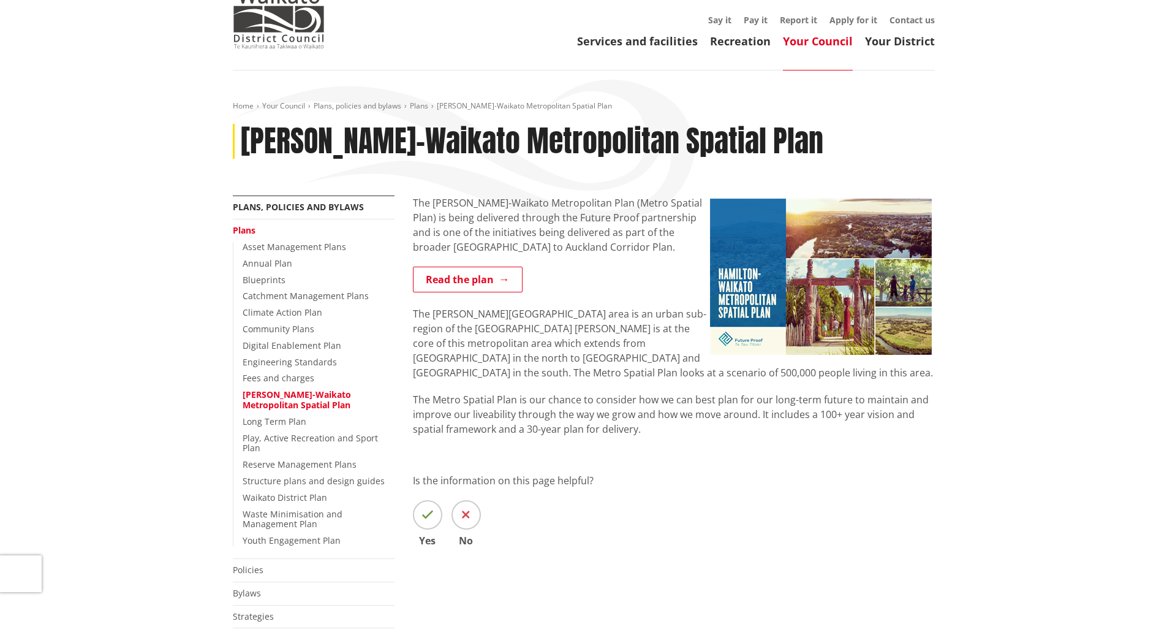
scroll to position [123, 0]
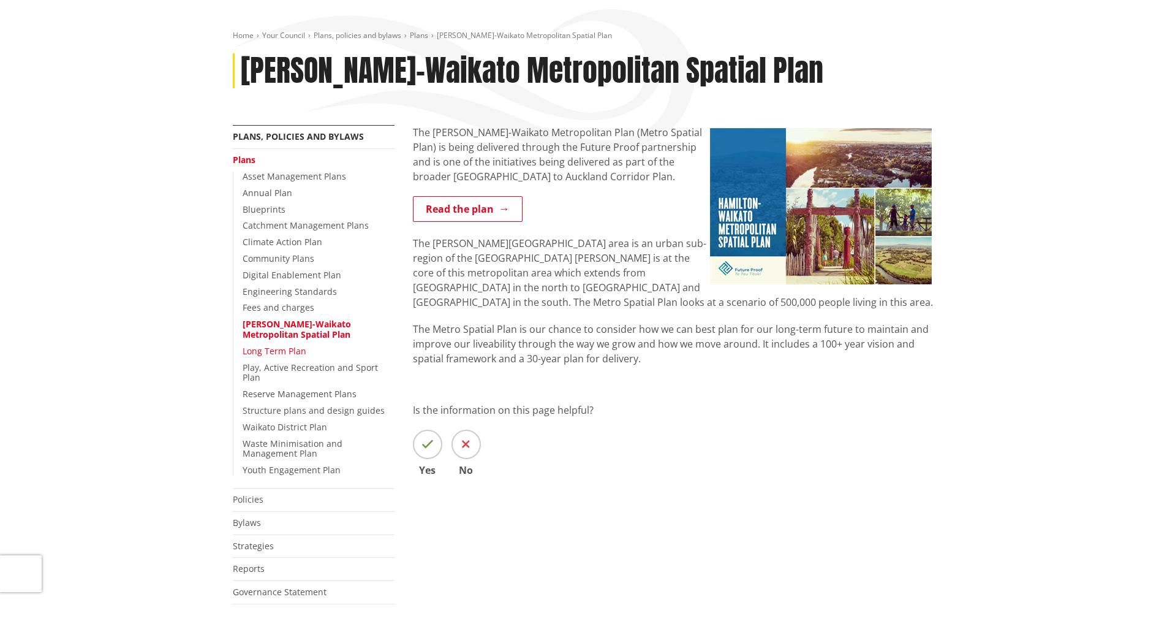
click at [293, 354] on link "Long Term Plan" at bounding box center [275, 351] width 64 height 12
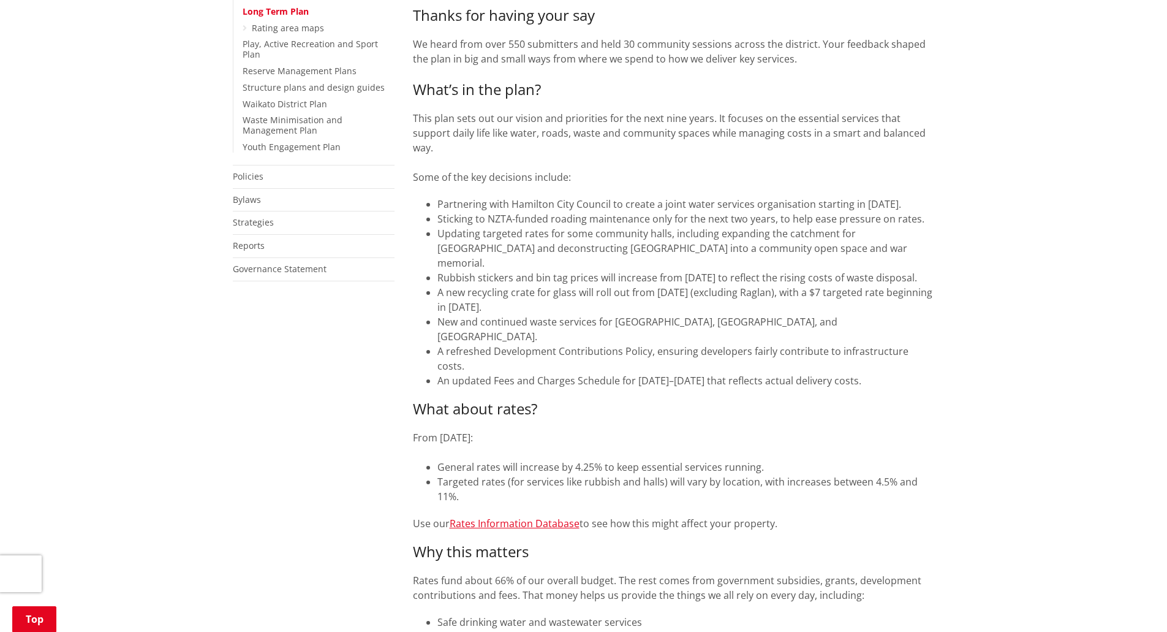
scroll to position [306, 0]
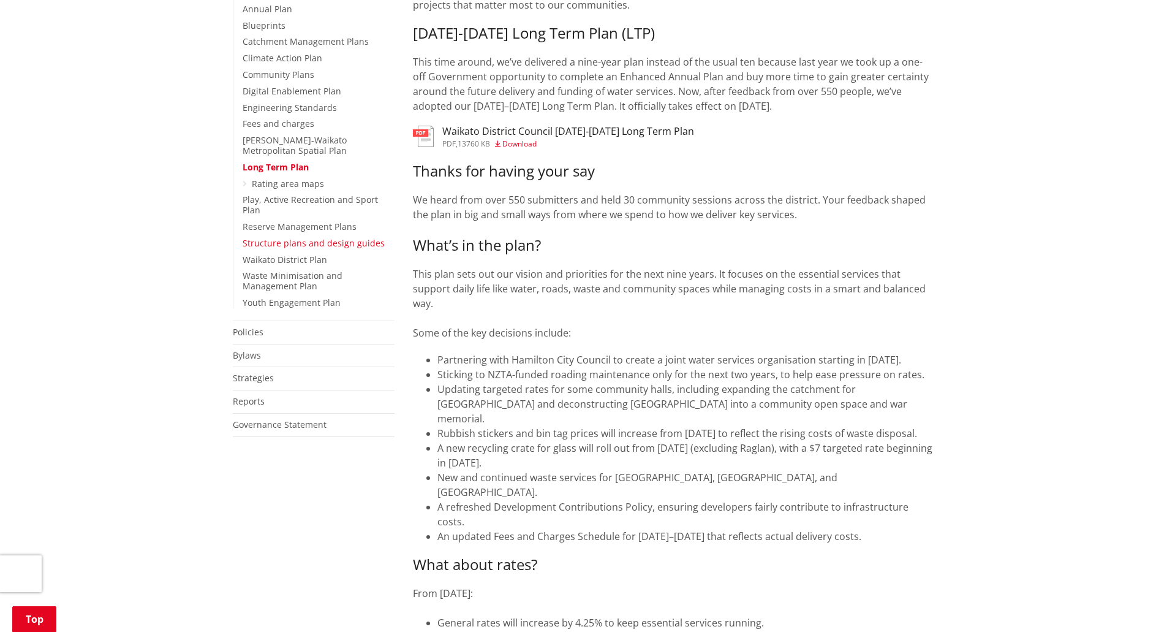
click at [258, 237] on link "Structure plans and design guides" at bounding box center [314, 243] width 142 height 12
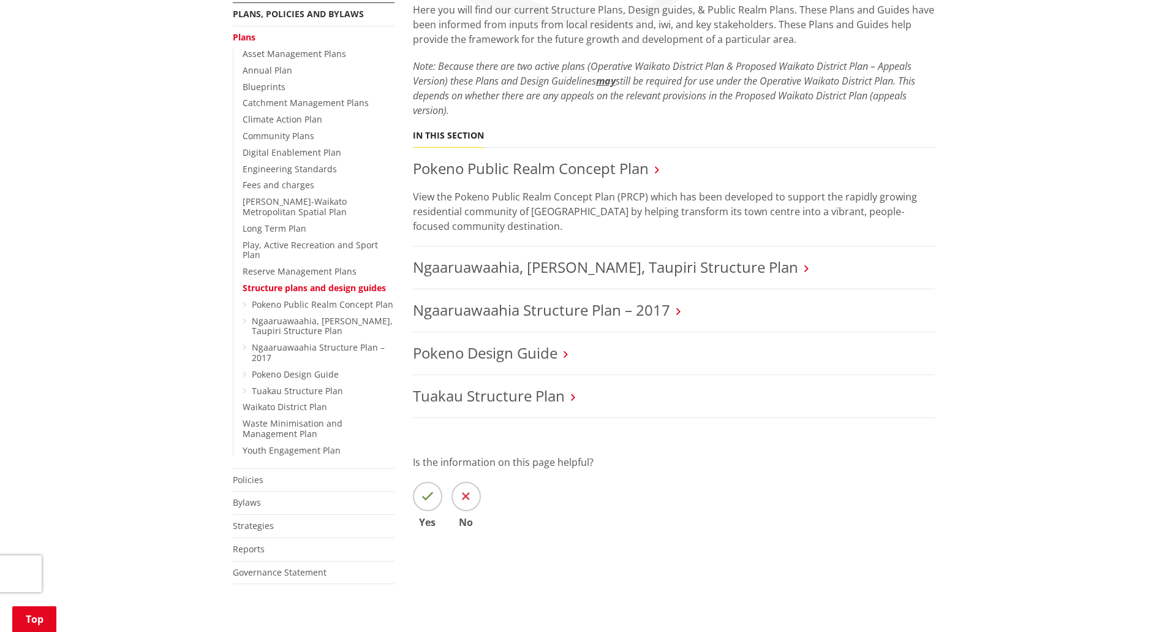
scroll to position [306, 0]
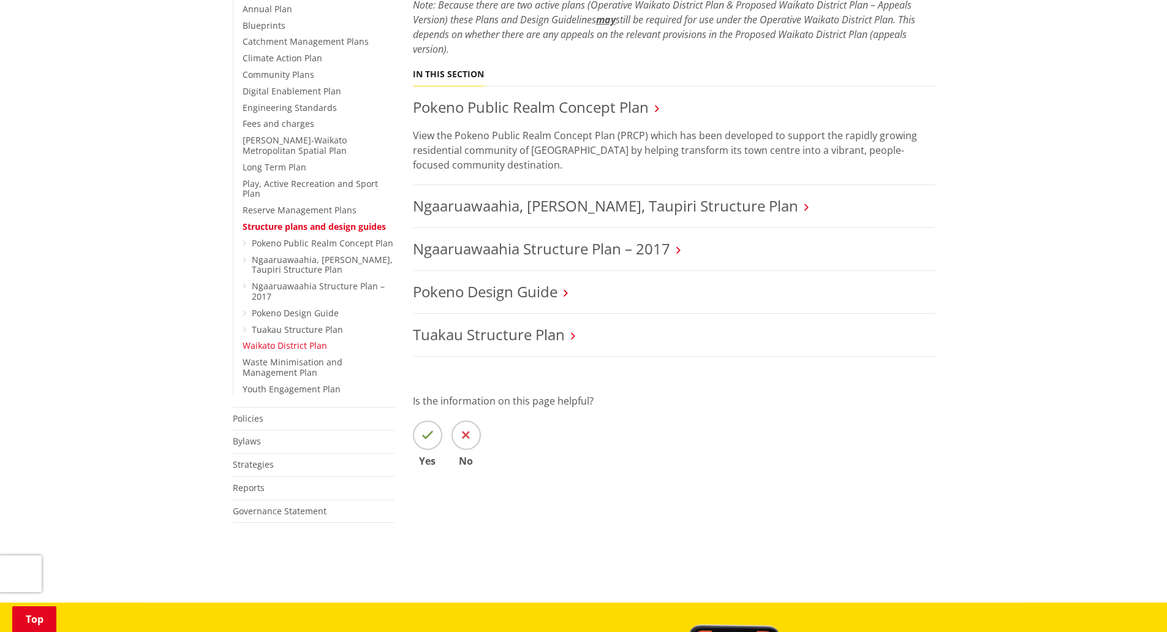
click at [254, 339] on link "Waikato District Plan" at bounding box center [285, 345] width 85 height 12
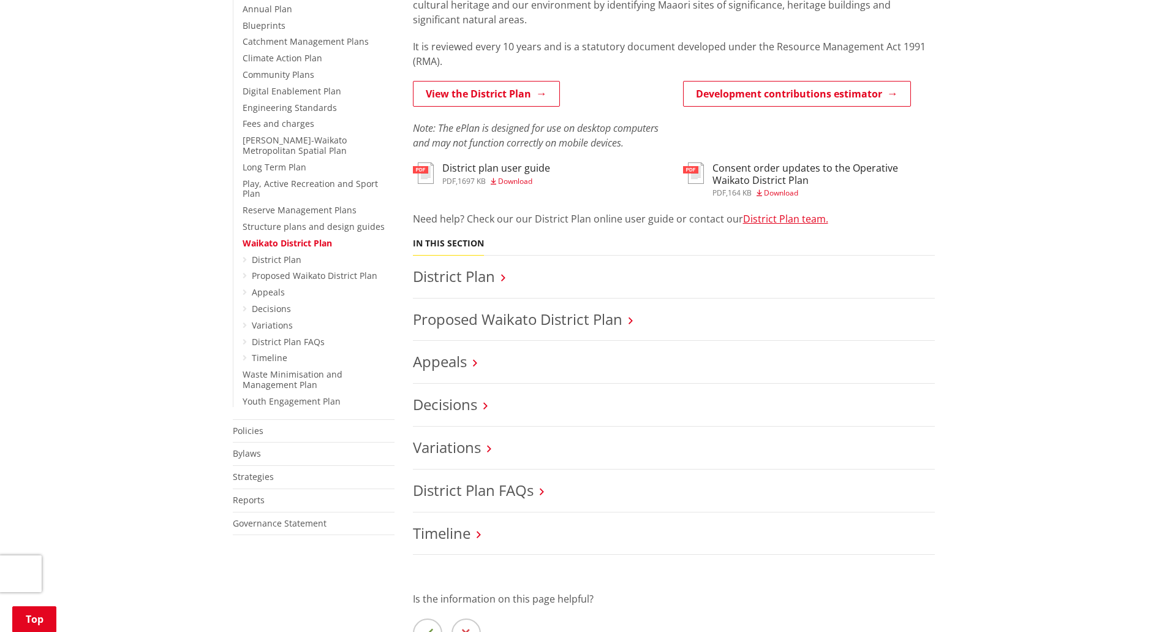
scroll to position [245, 0]
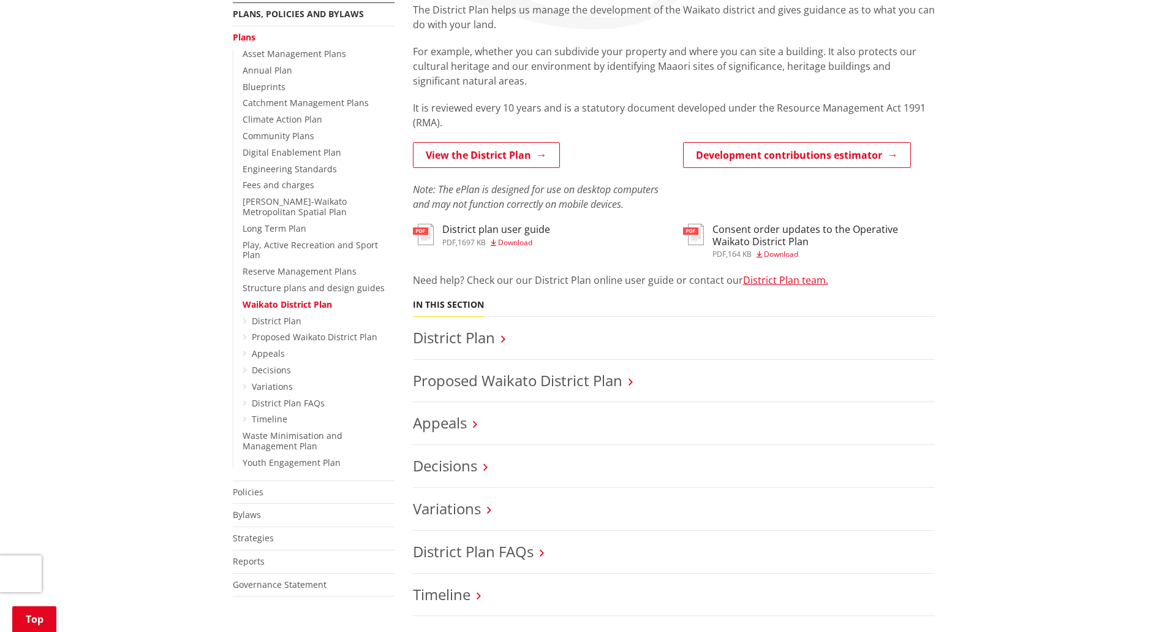
click at [501, 338] on icon at bounding box center [503, 338] width 4 height 11
click at [483, 340] on link "District Plan" at bounding box center [454, 337] width 82 height 20
